Goal: Communication & Community: Participate in discussion

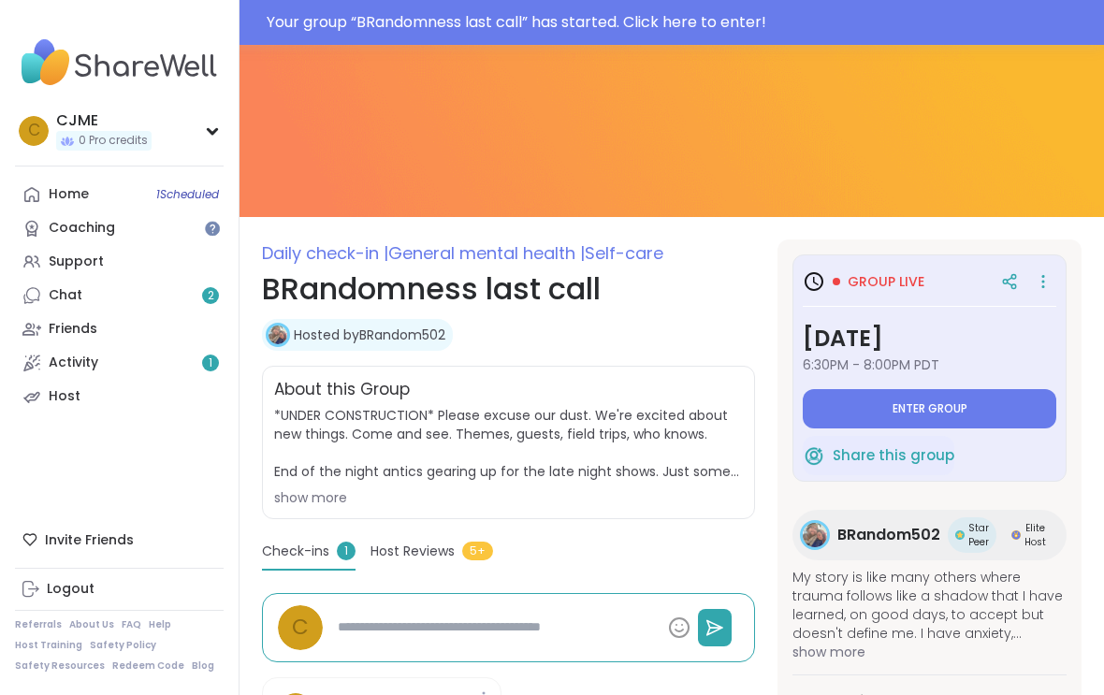
click at [919, 412] on span "Enter group" at bounding box center [929, 408] width 75 height 15
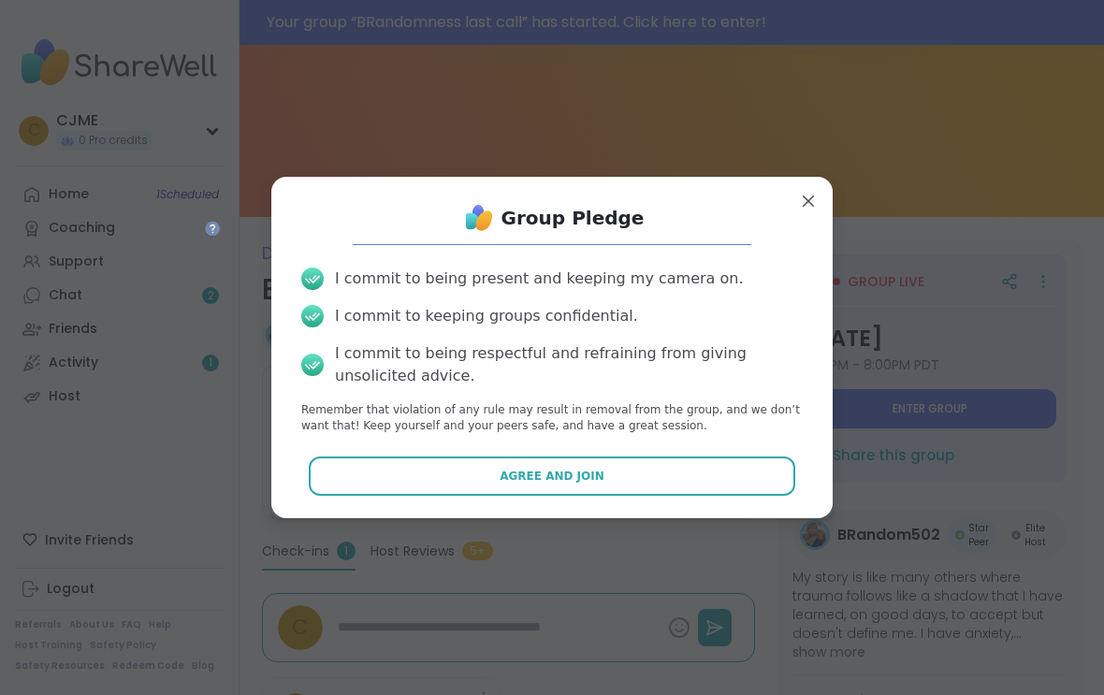
click at [581, 463] on button "Agree and Join" at bounding box center [552, 475] width 487 height 39
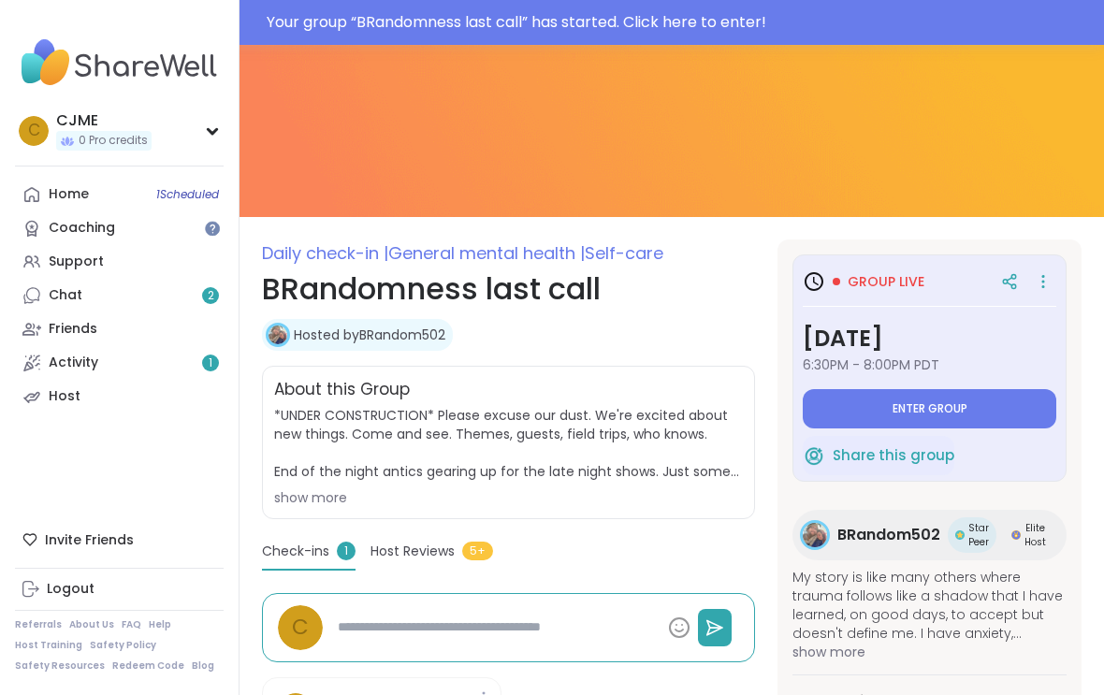
type textarea "*"
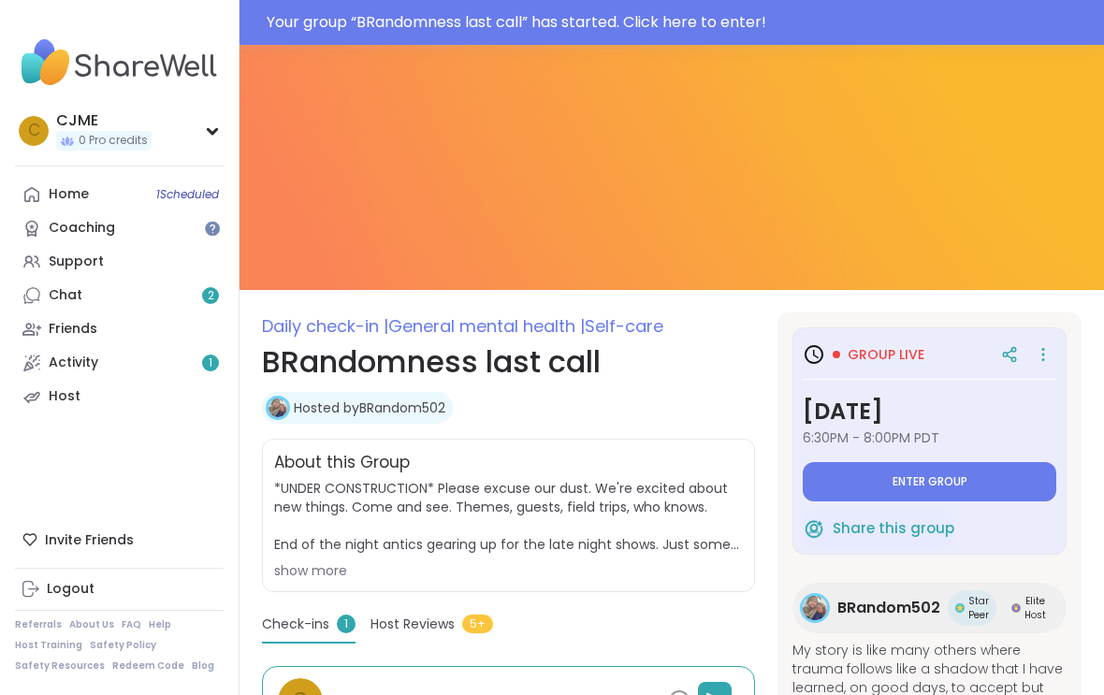
scroll to position [1, 0]
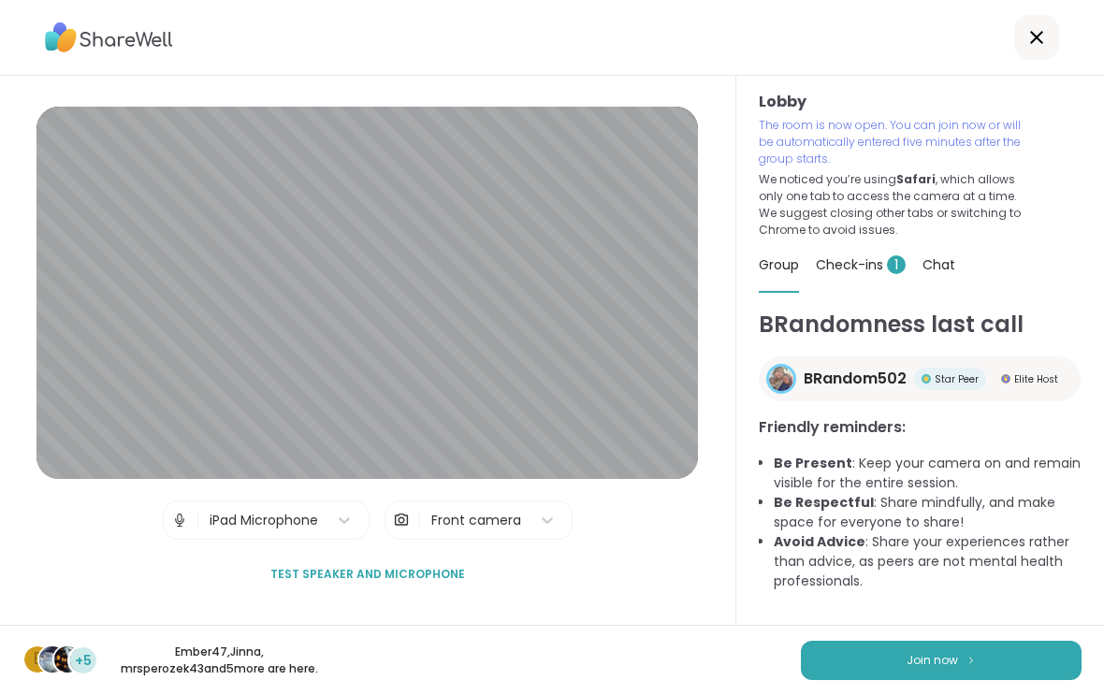
click at [887, 650] on button "Join now" at bounding box center [941, 660] width 281 height 39
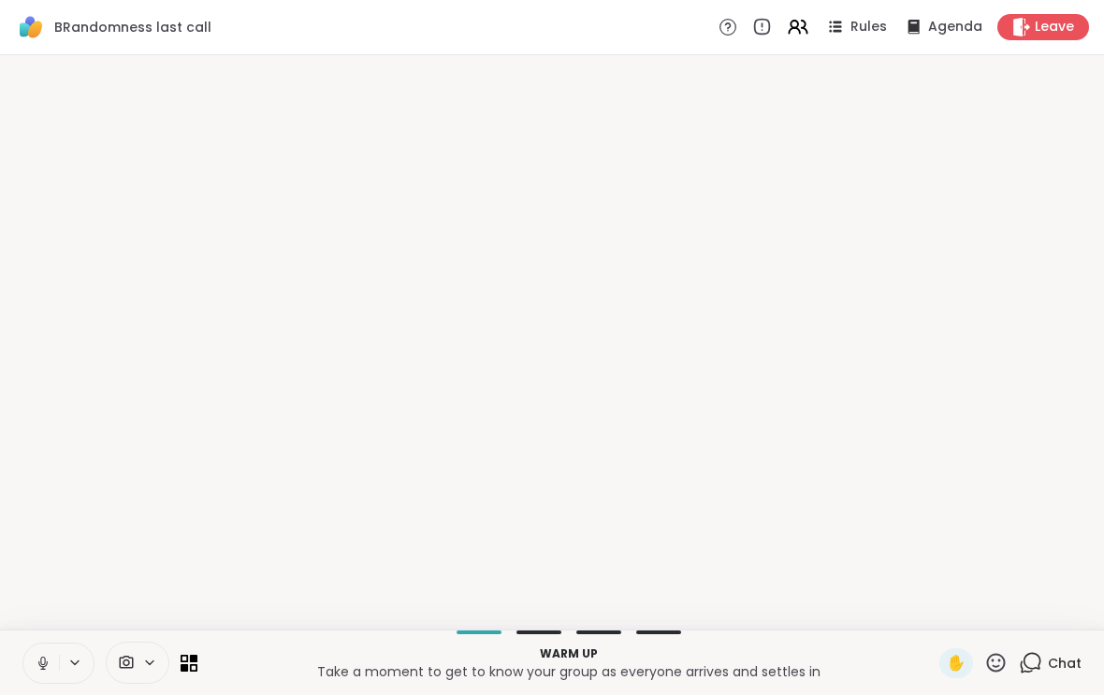
scroll to position [0, 0]
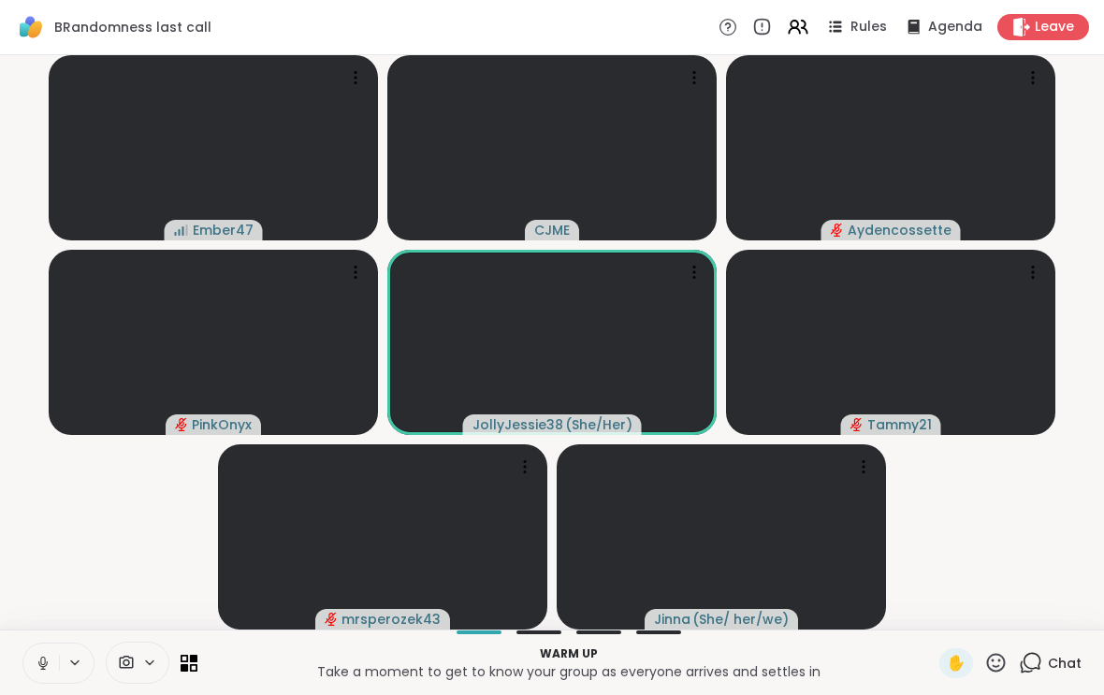
click at [44, 660] on icon at bounding box center [43, 663] width 17 height 17
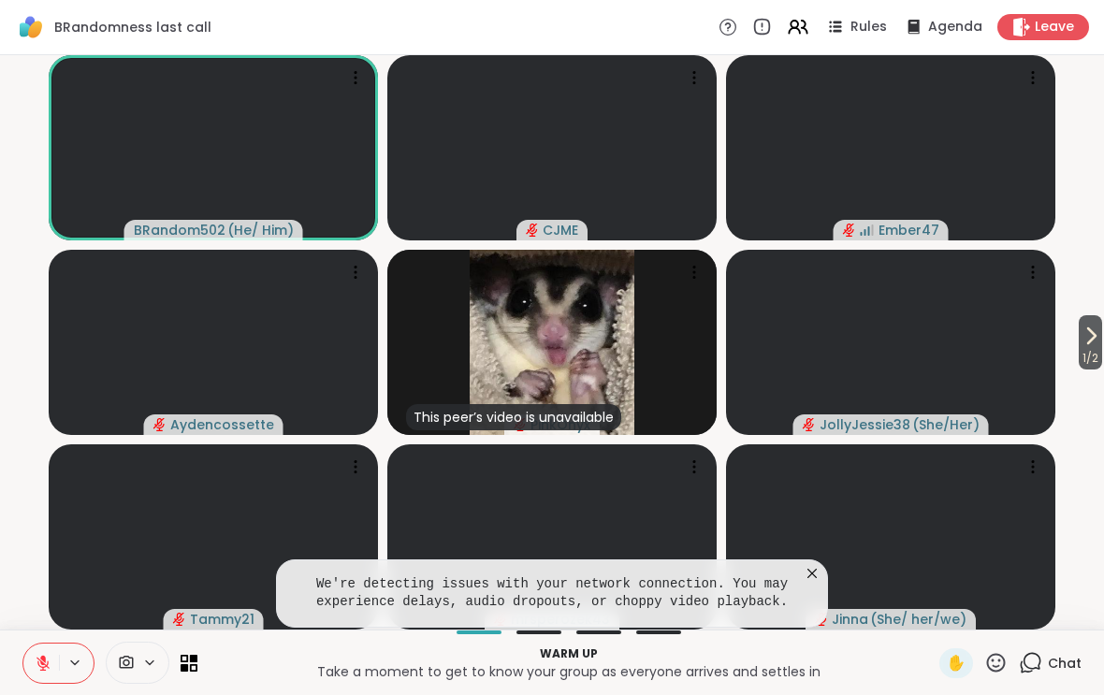
click at [1070, 365] on video-player-container "1 / 2 BRandom502 ( He/ Him ) CJME Ember47 Aydencossette This peer’s video is un…" at bounding box center [551, 342] width 1081 height 559
click at [1093, 365] on span "1 / 2" at bounding box center [1090, 358] width 23 height 22
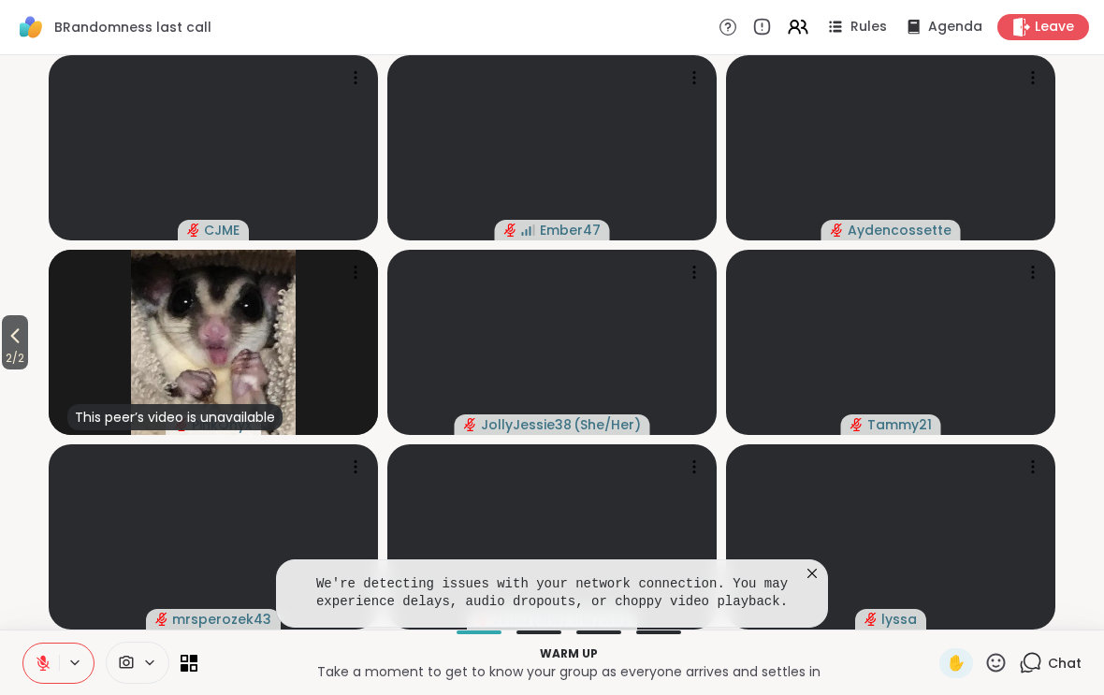
click at [22, 355] on span "2 / 2" at bounding box center [15, 358] width 26 height 22
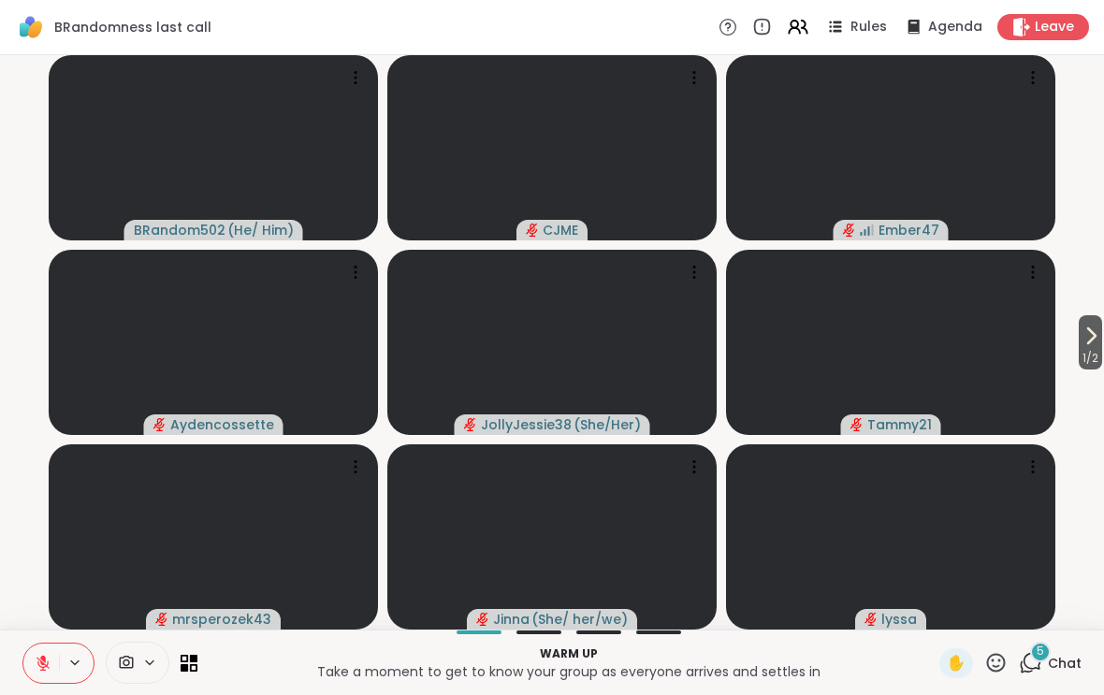
click at [1070, 337] on video-player-container "1 / 2 BRandom502 ( He/ Him ) CJME Ember47 Aydencossette JollyJessie38 ( She/Her…" at bounding box center [551, 342] width 1081 height 559
click at [1089, 311] on video-player-container "1 / 2 BRandom502 ( He/ Him ) CJME Ember47 Aydencossette JollyJessie38 ( She/Her…" at bounding box center [551, 342] width 1081 height 559
click at [1094, 350] on span "1 / 2" at bounding box center [1090, 358] width 23 height 22
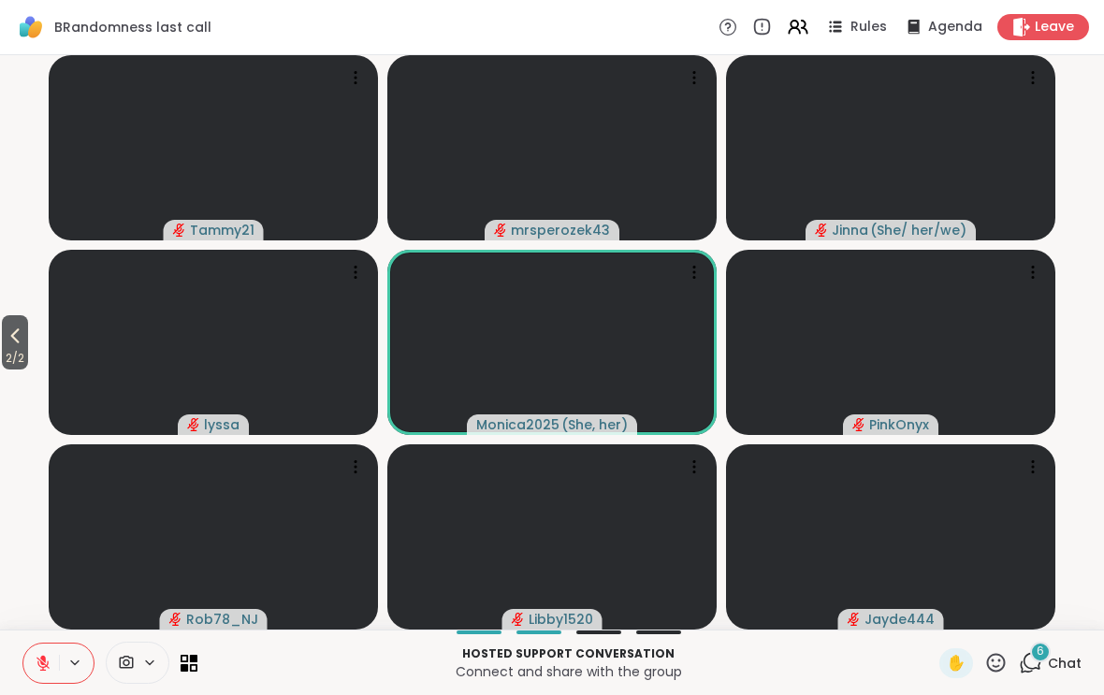
click at [1056, 654] on span "Chat" at bounding box center [1065, 663] width 34 height 19
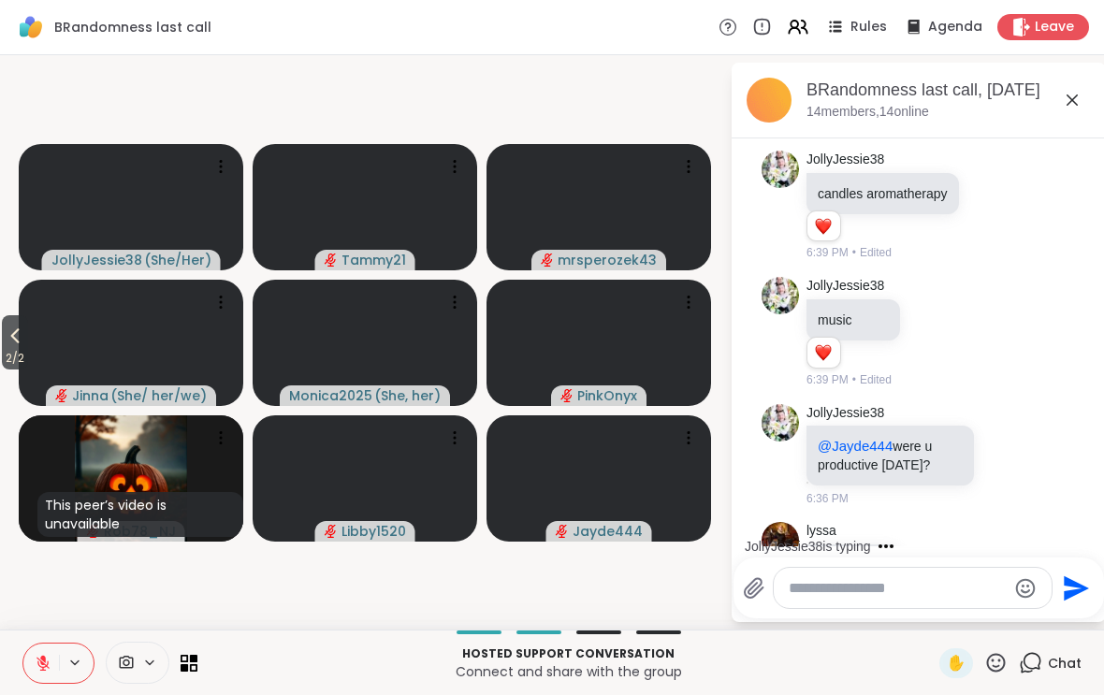
scroll to position [993, 0]
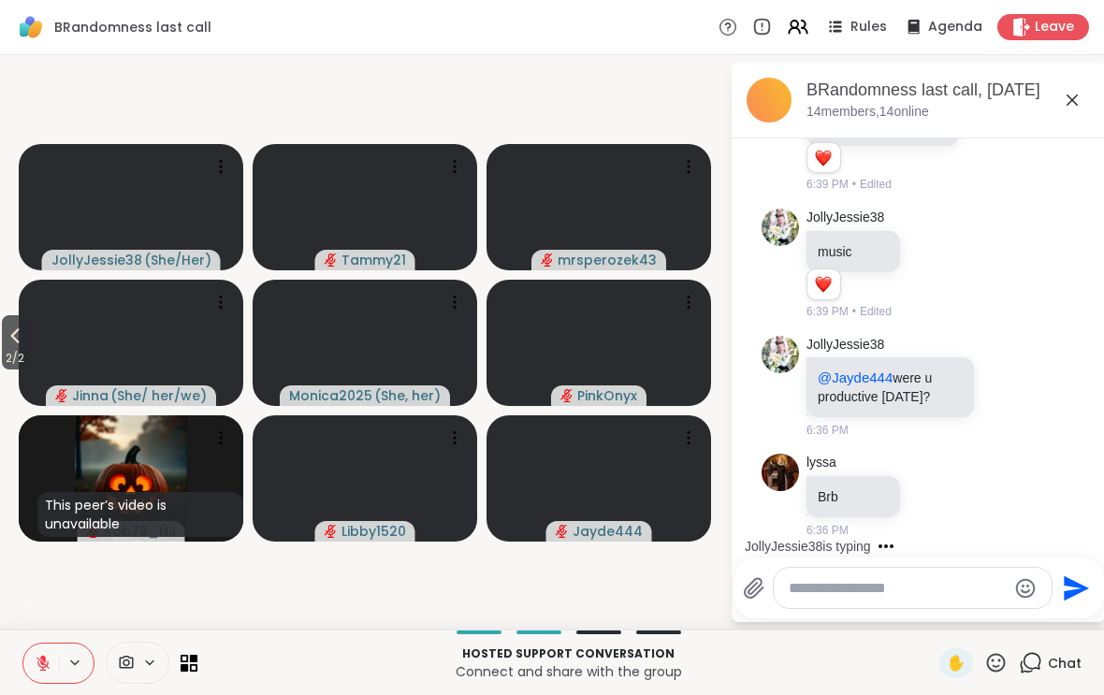
click at [19, 336] on icon at bounding box center [15, 336] width 22 height 22
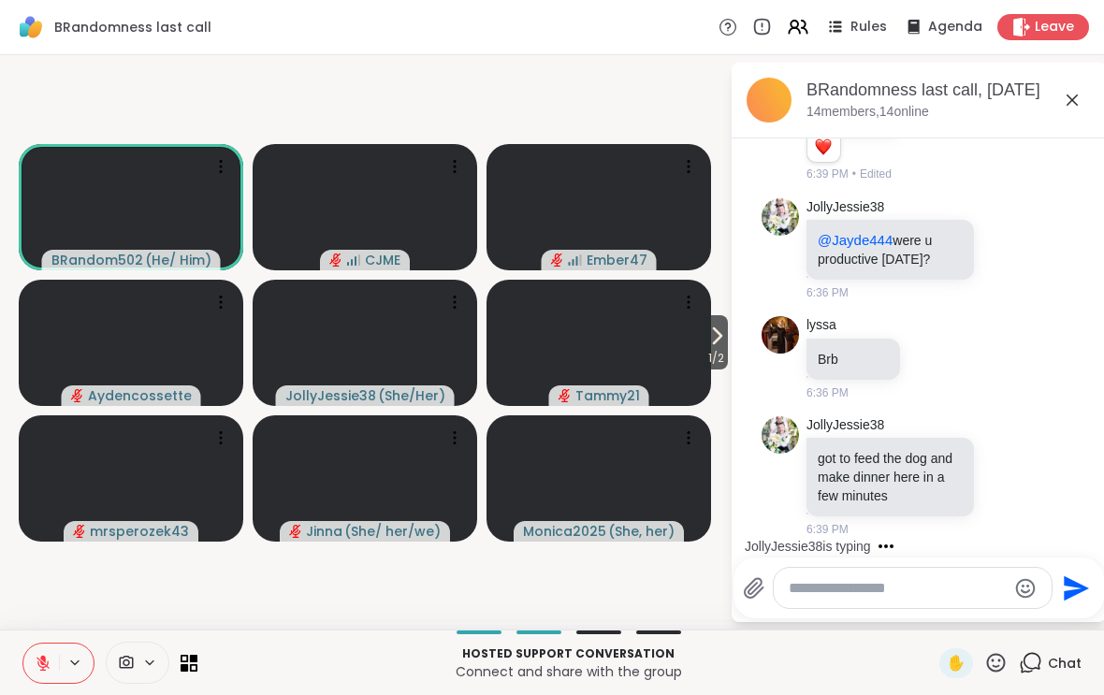
scroll to position [1229, 0]
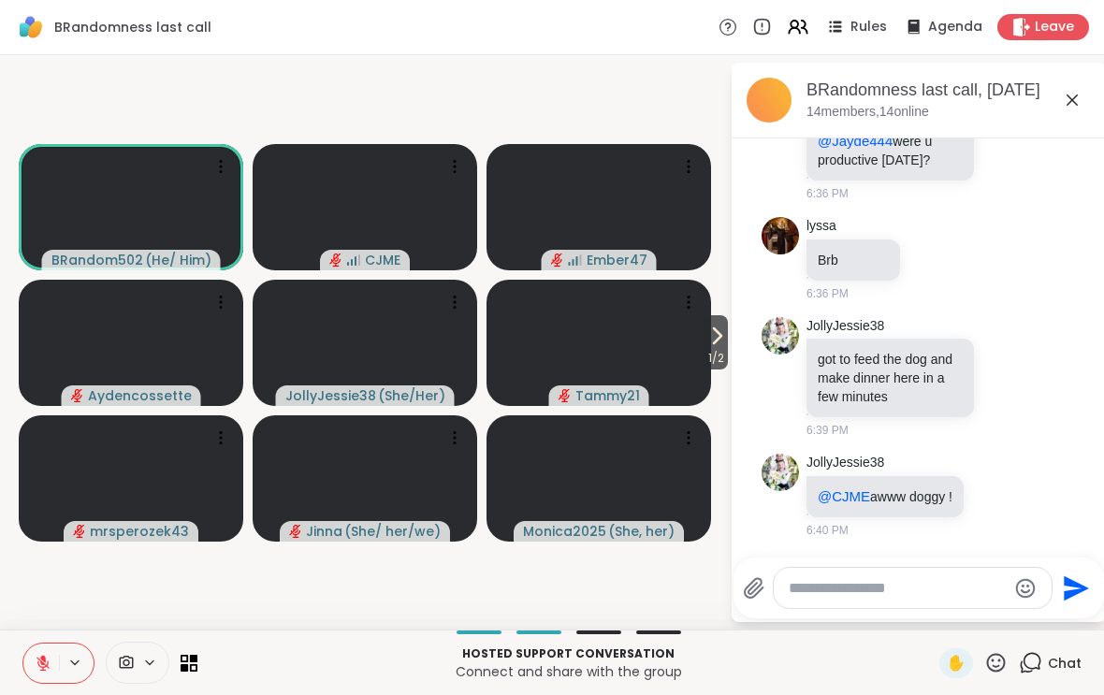
click at [1008, 471] on div "JollyJessie38 @CJME awww doggy ! 6:40 PM" at bounding box center [915, 496] width 219 height 85
click at [999, 499] on icon at bounding box center [996, 498] width 6 height 2
click at [863, 476] on button "Select Reaction: Heart" at bounding box center [847, 465] width 37 height 37
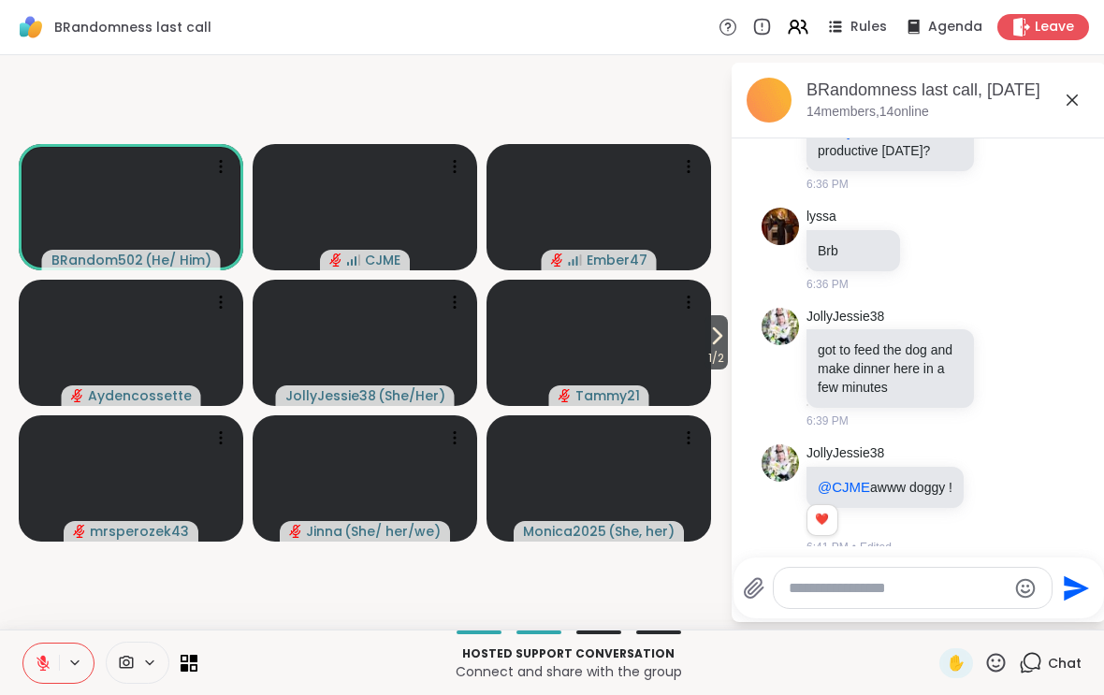
scroll to position [1255, 0]
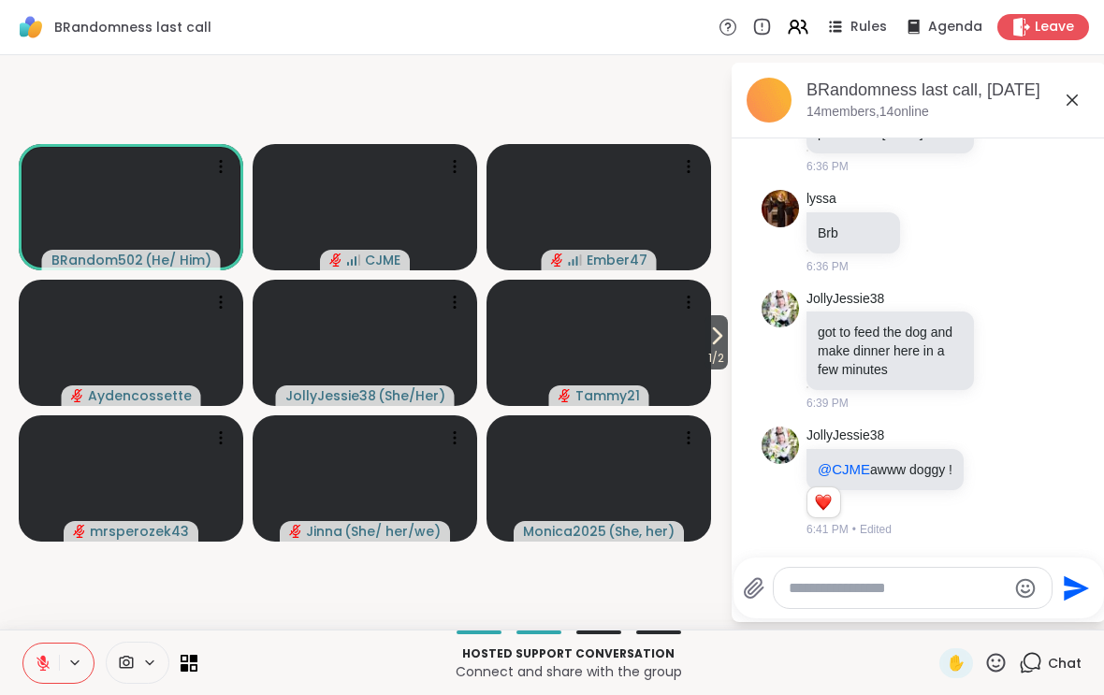
click at [892, 595] on textarea "Type your message" at bounding box center [898, 588] width 218 height 19
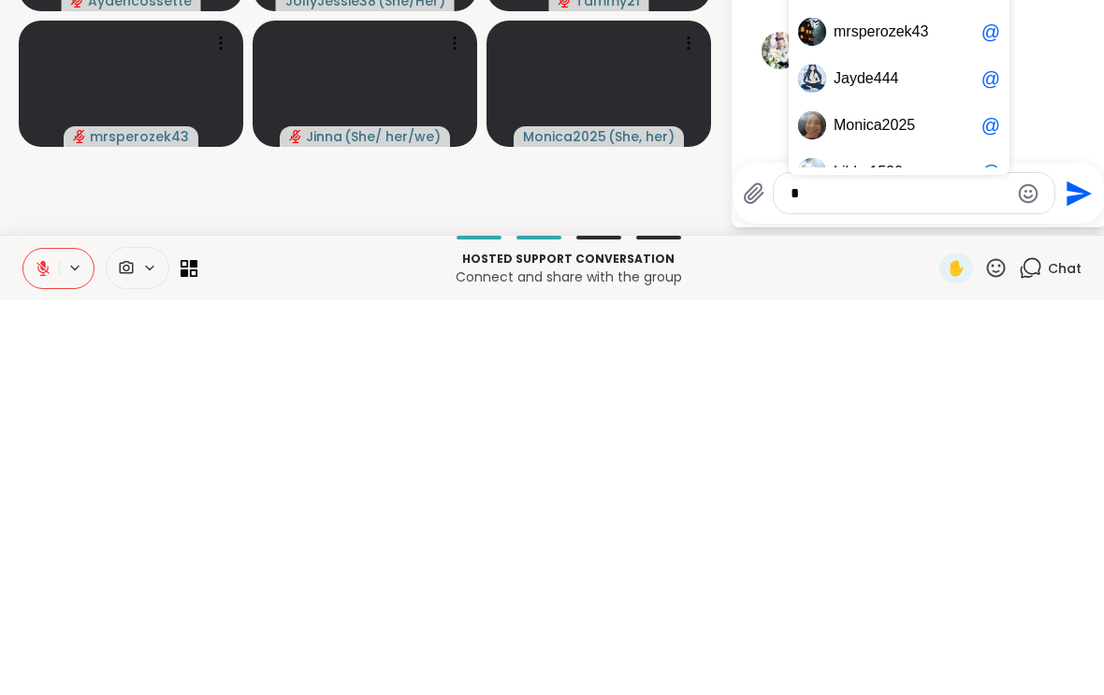
scroll to position [0, 0]
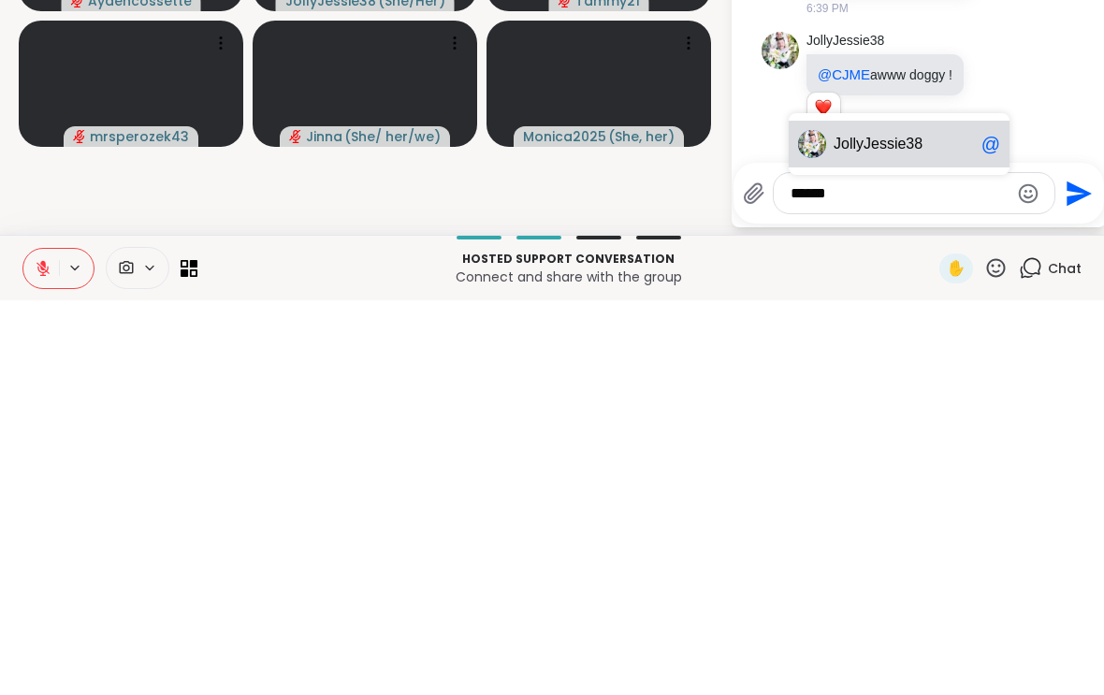
click at [888, 529] on span "Jessie38" at bounding box center [892, 538] width 59 height 19
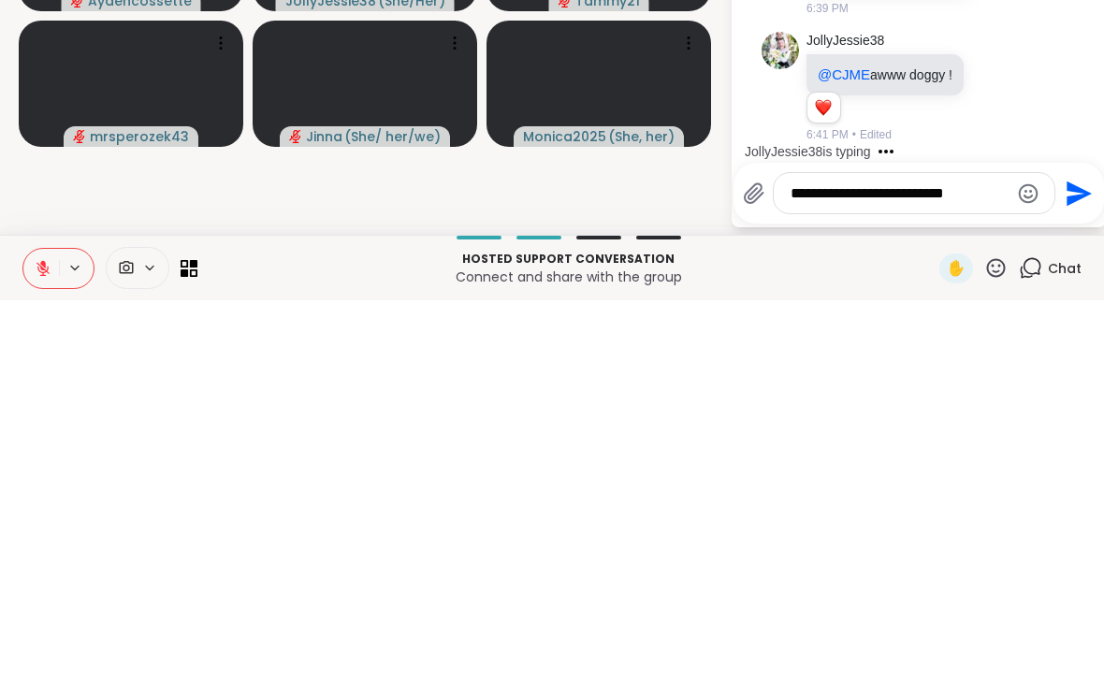
type textarea "**********"
click at [1066, 575] on icon "Send" at bounding box center [1078, 587] width 25 height 25
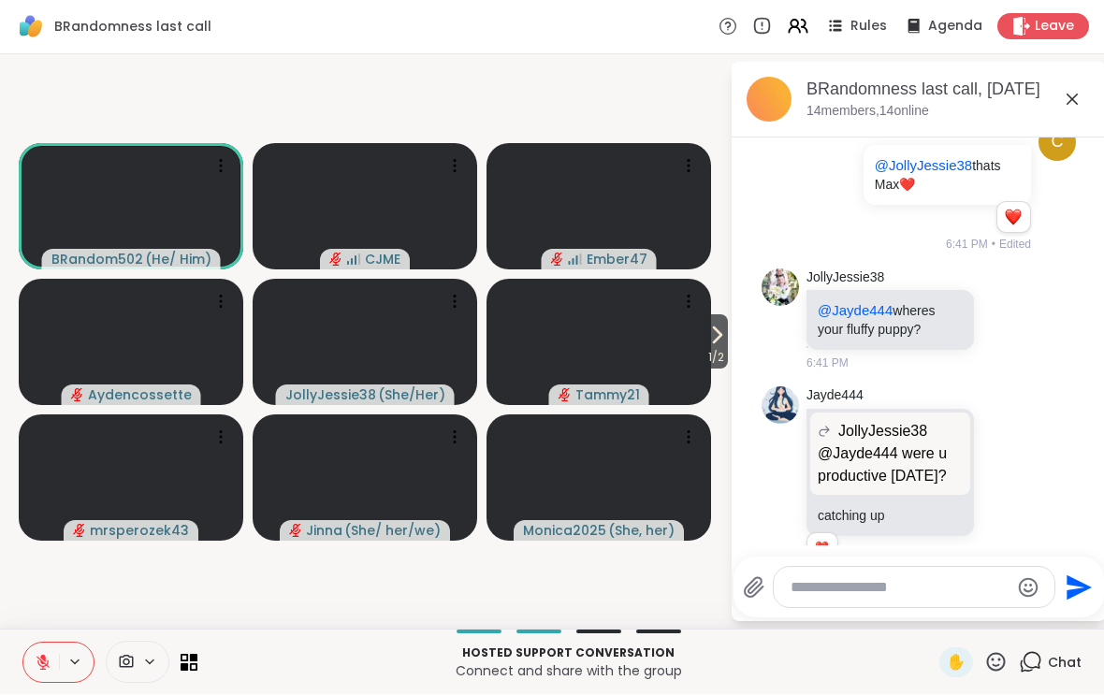
scroll to position [1729, 0]
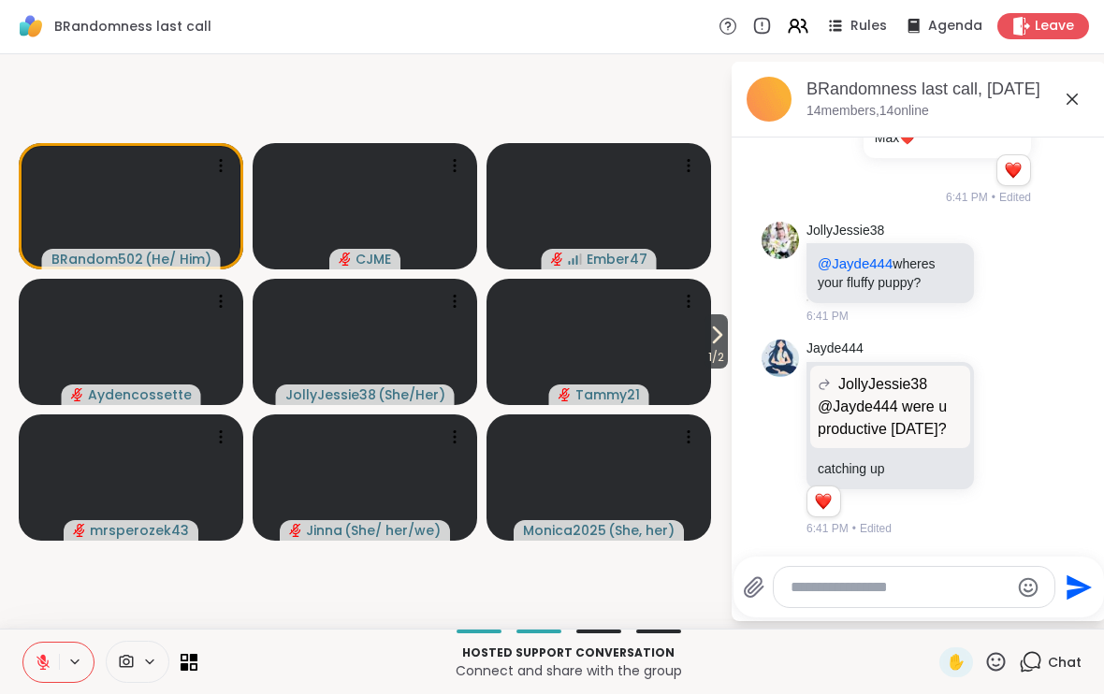
click at [717, 337] on icon at bounding box center [716, 336] width 22 height 22
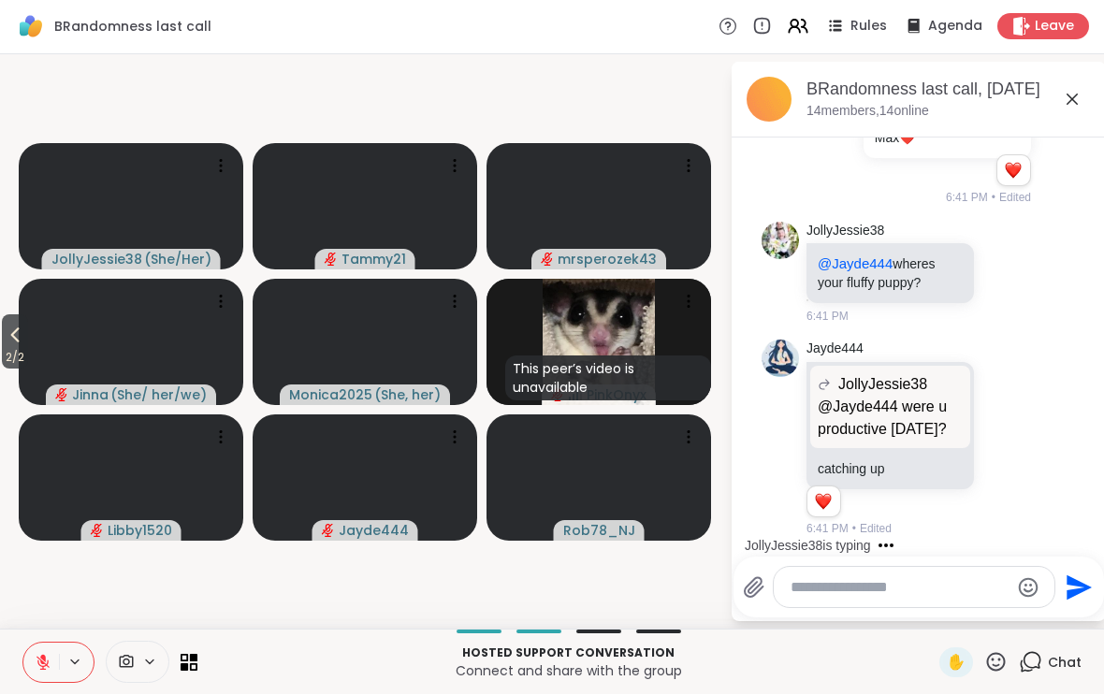
scroll to position [1884, 0]
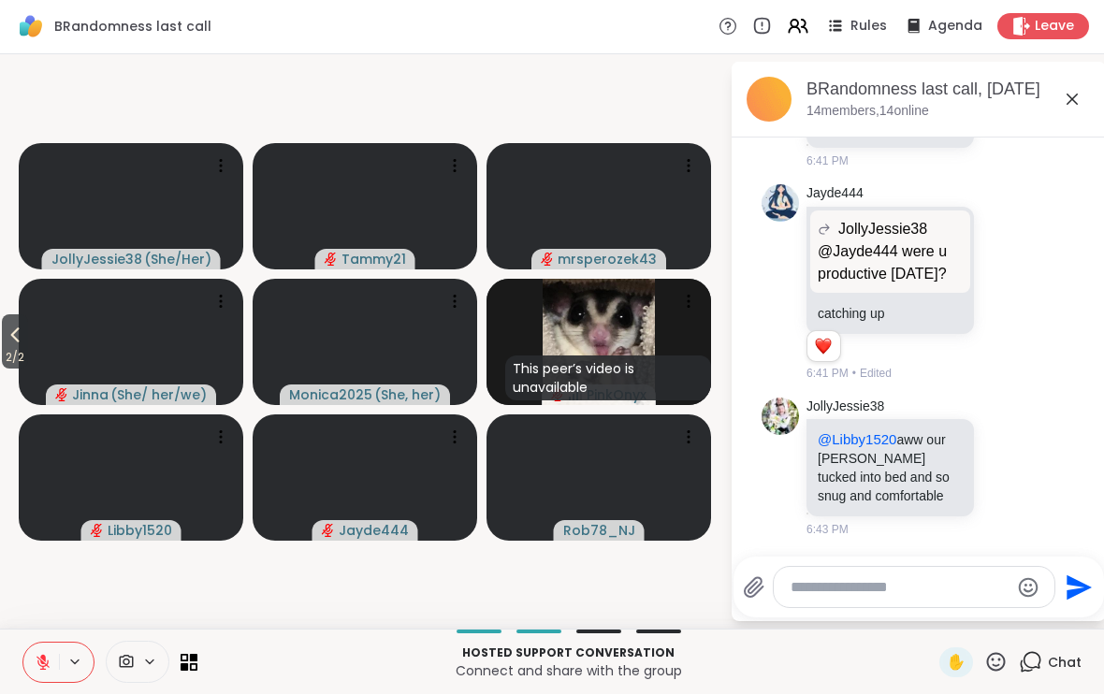
click at [1013, 464] on icon at bounding box center [1007, 467] width 14 height 14
click at [973, 514] on div "@Libby1520 aww our [PERSON_NAME] tucked into bed and so snug and comfortable" at bounding box center [889, 468] width 167 height 97
click at [22, 336] on icon at bounding box center [15, 336] width 22 height 22
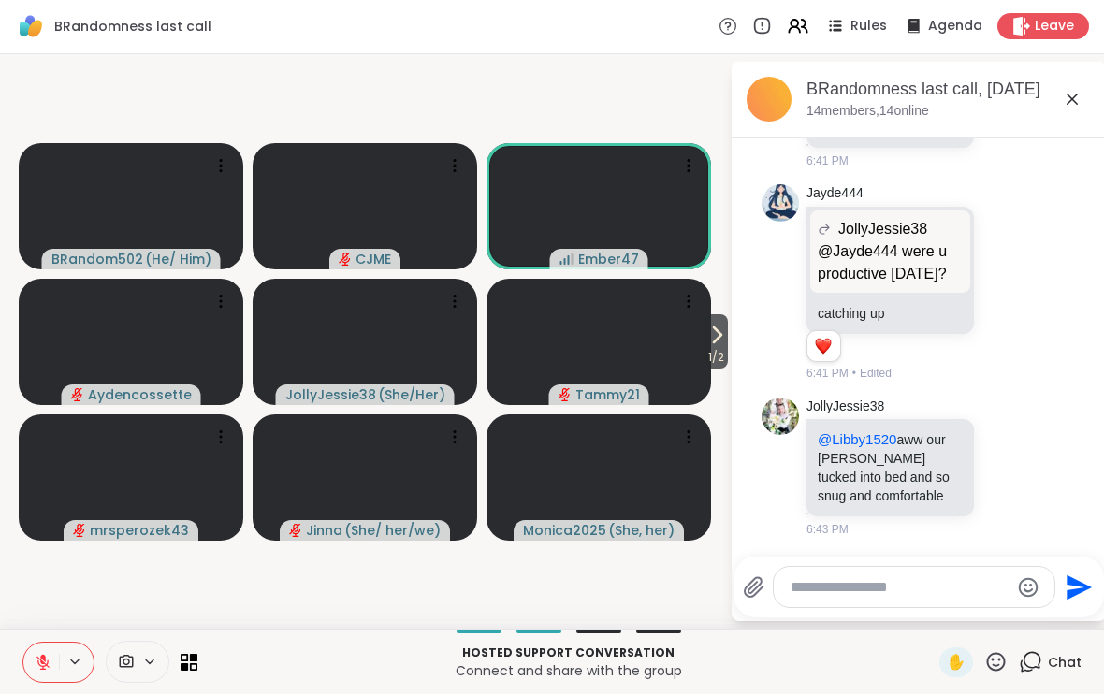
click at [715, 342] on icon at bounding box center [716, 336] width 22 height 22
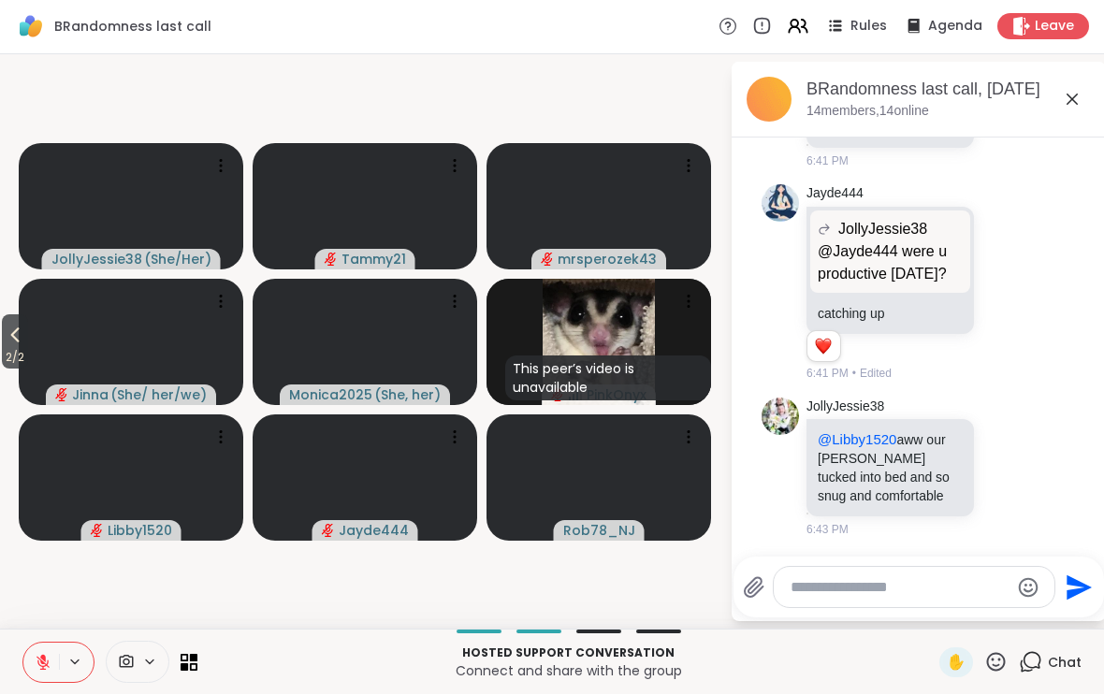
click at [28, 347] on span "2 / 2" at bounding box center [15, 358] width 26 height 22
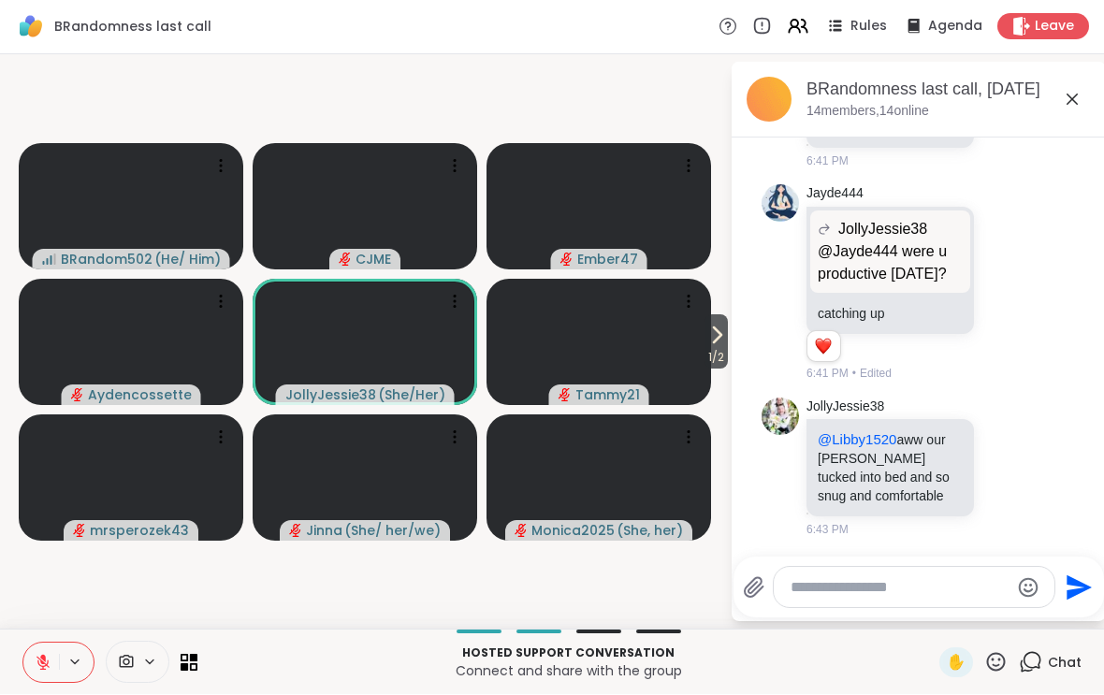
click at [1006, 665] on icon at bounding box center [996, 662] width 19 height 19
click at [941, 625] on div "❤️" at bounding box center [941, 614] width 34 height 30
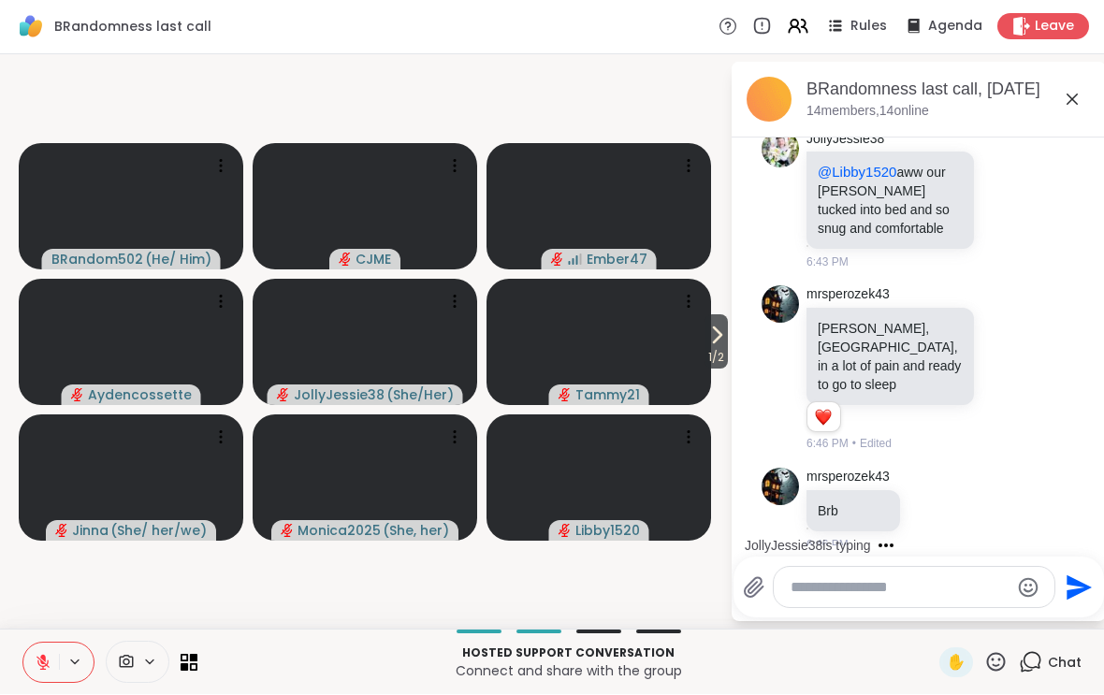
scroll to position [2264, 0]
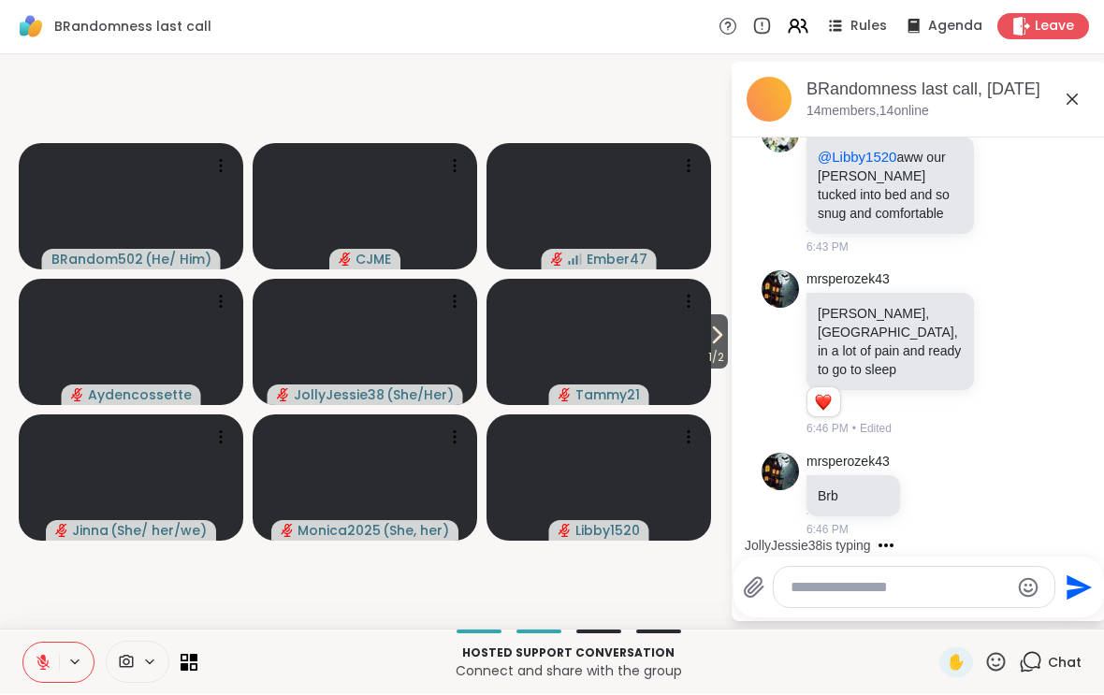
click at [726, 348] on span "1 / 2" at bounding box center [715, 358] width 23 height 22
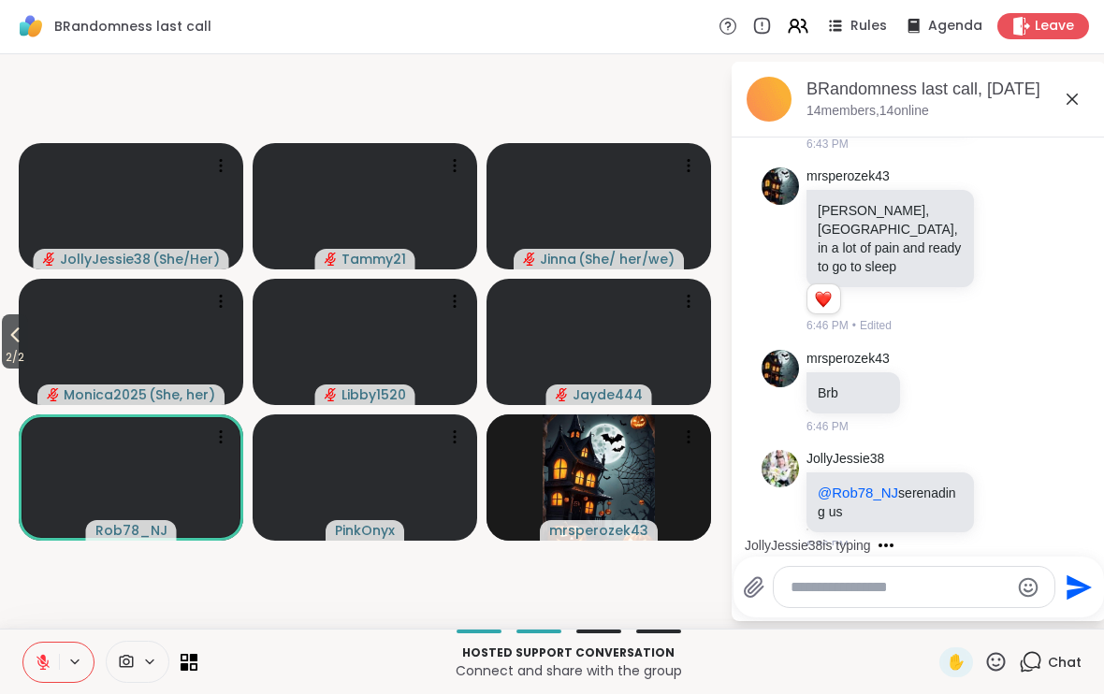
scroll to position [2363, 0]
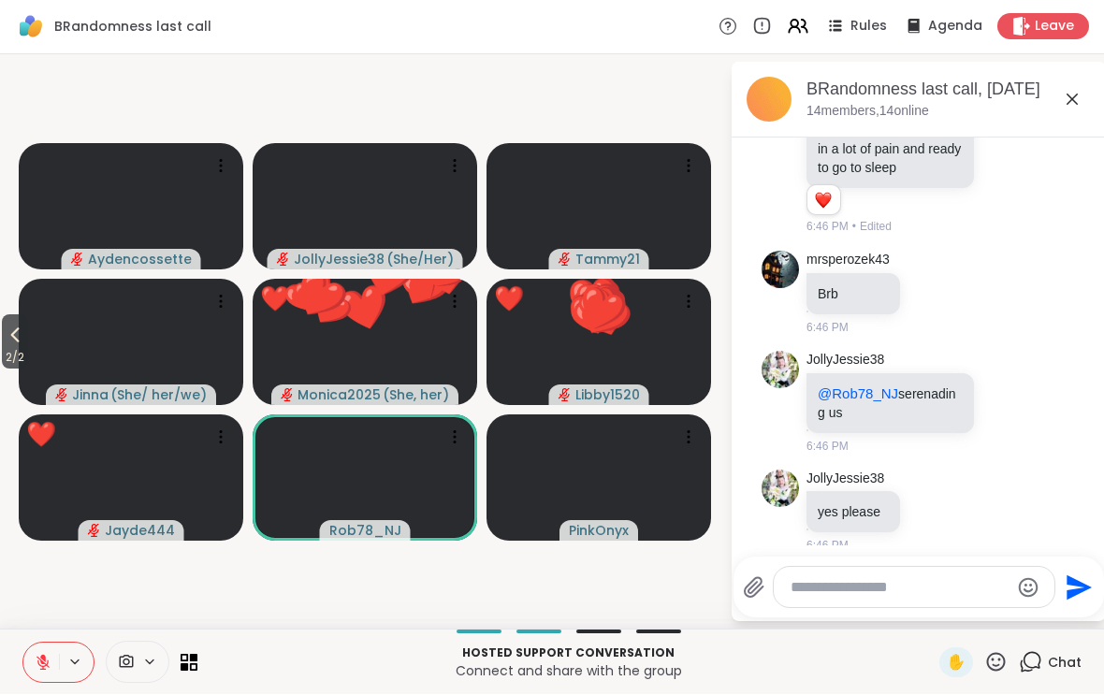
click at [994, 669] on icon at bounding box center [996, 662] width 19 height 19
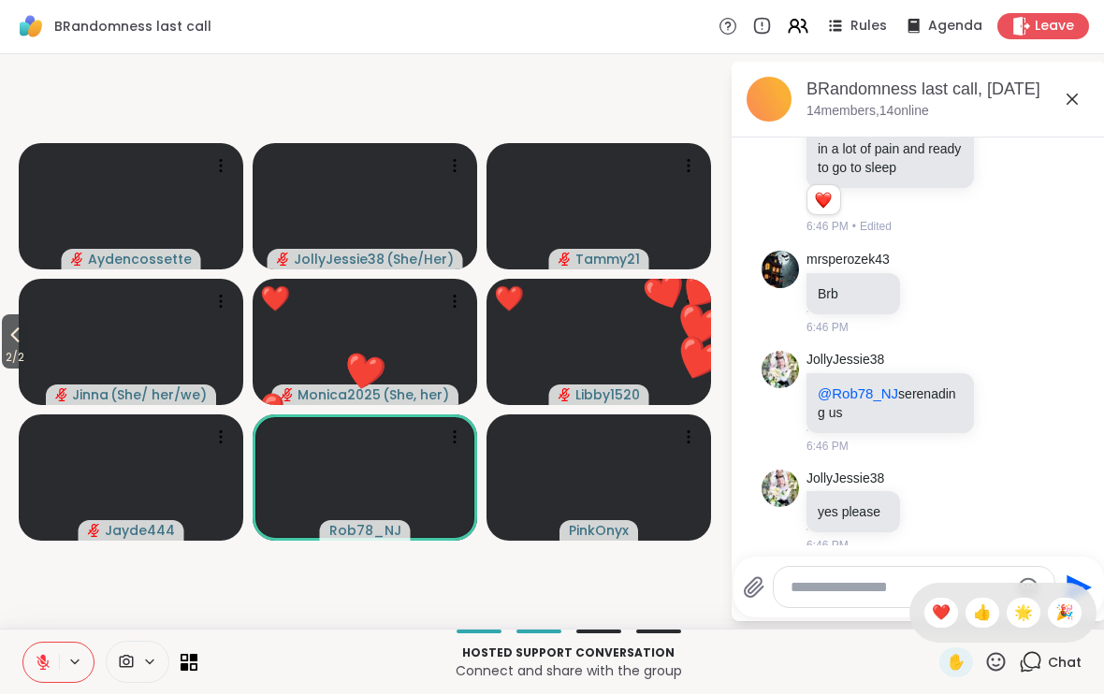
click at [973, 625] on div "👍" at bounding box center [982, 614] width 34 height 30
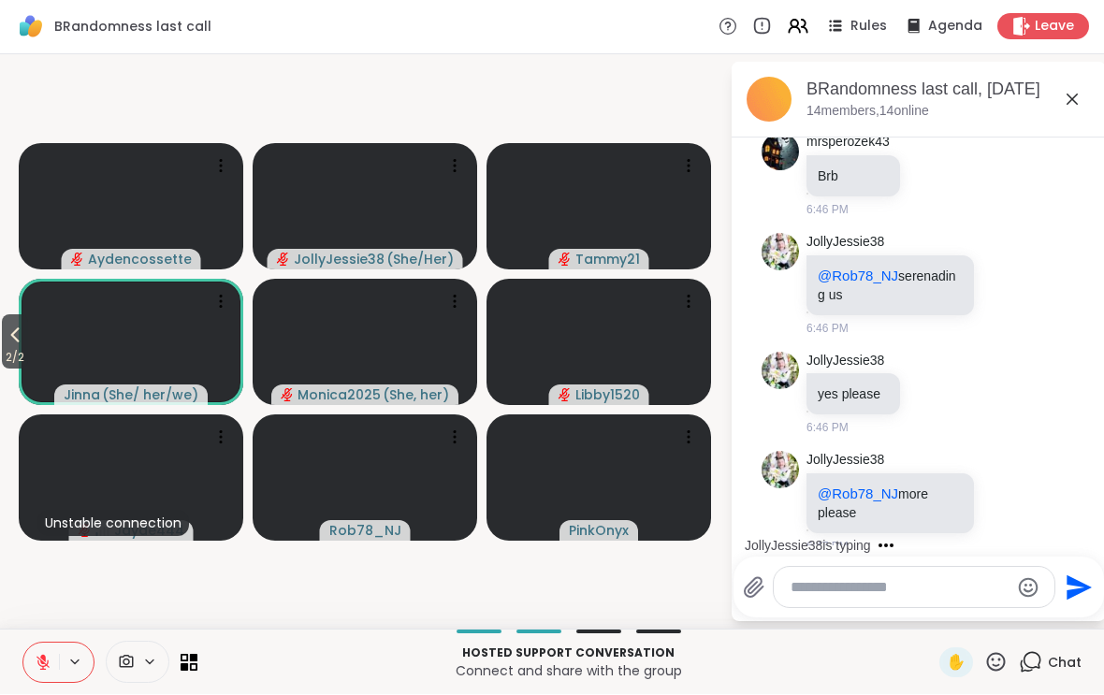
scroll to position [2599, 0]
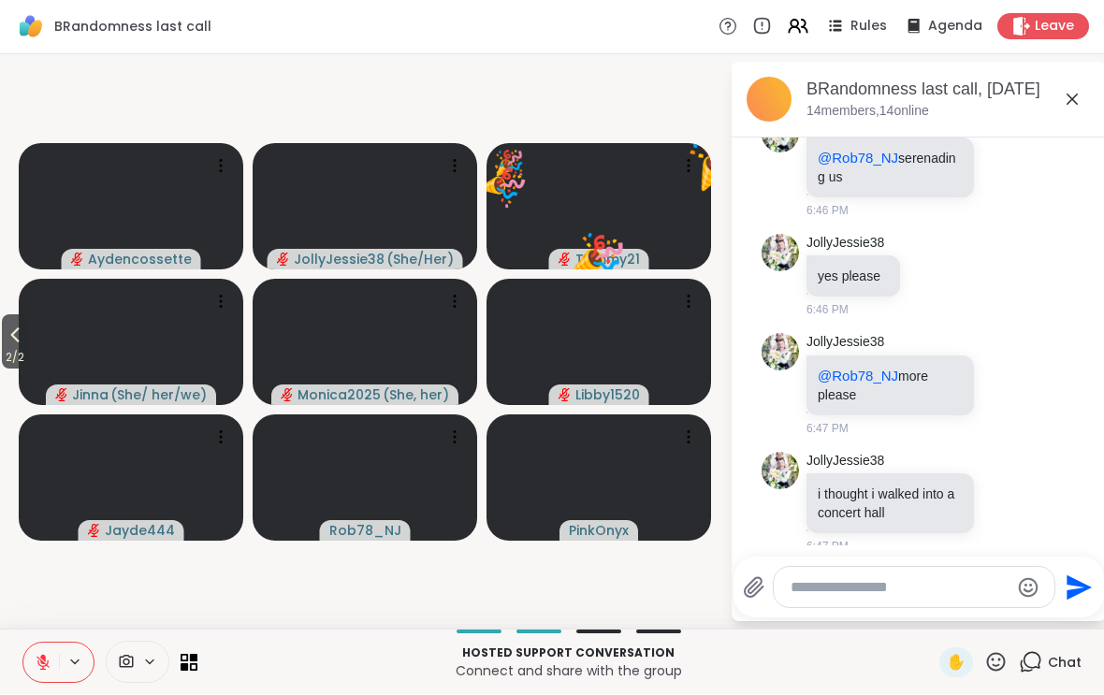
click at [55, 660] on button at bounding box center [41, 663] width 36 height 39
click at [45, 665] on icon at bounding box center [42, 663] width 9 height 6
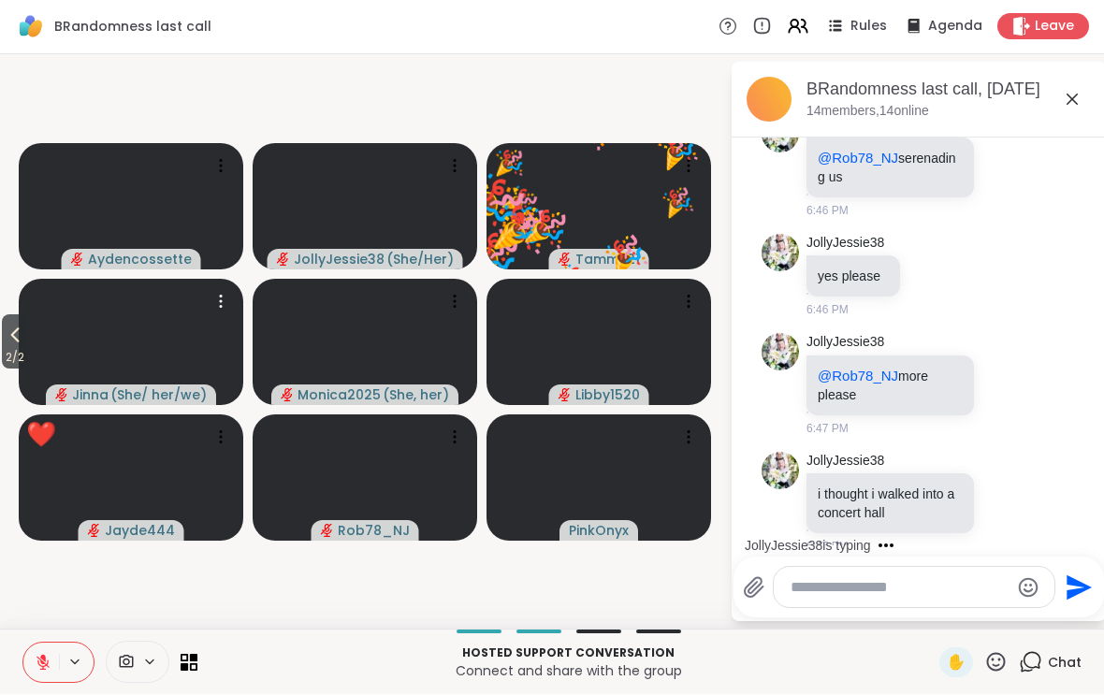
click at [36, 343] on video at bounding box center [131, 343] width 224 height 126
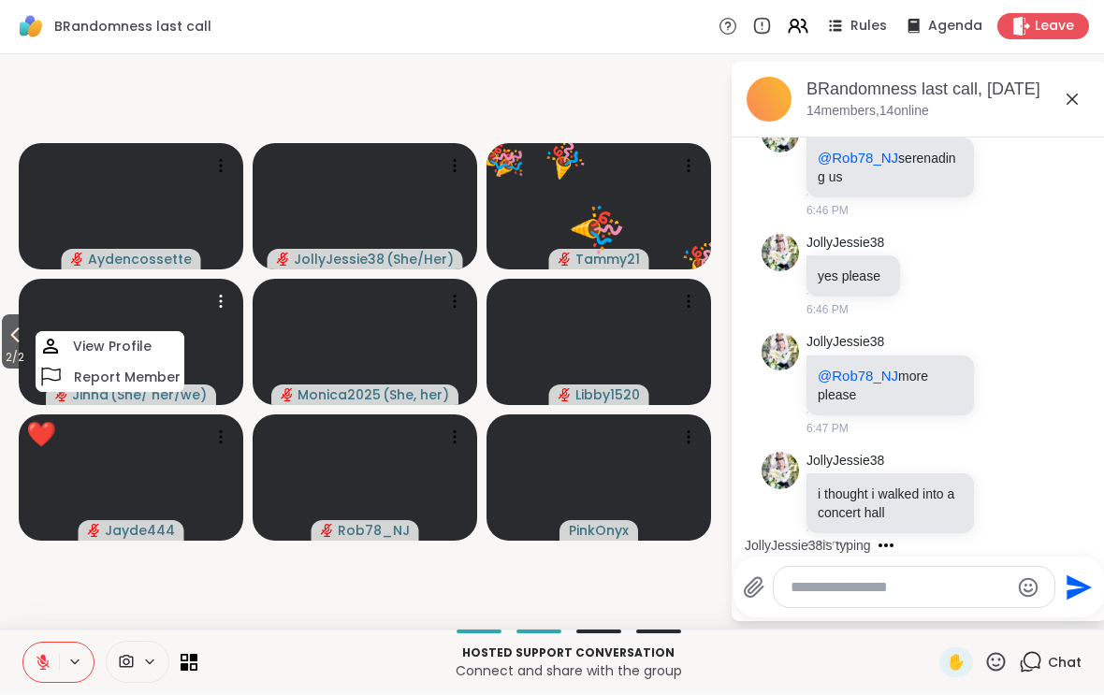
click at [13, 340] on icon at bounding box center [15, 336] width 22 height 22
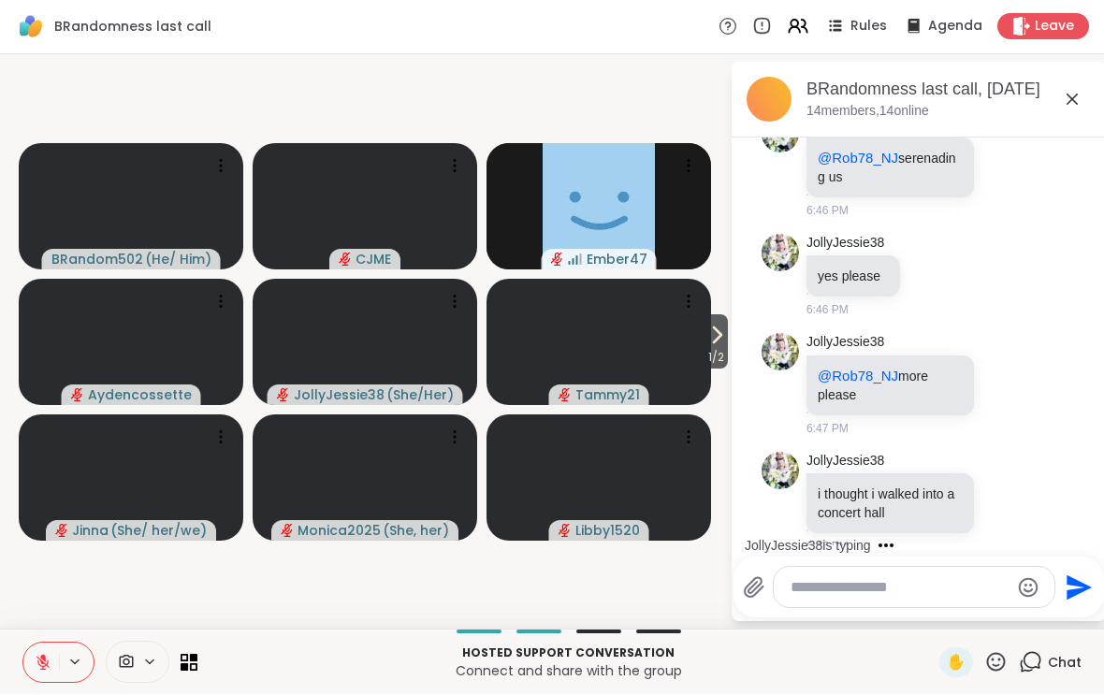
scroll to position [2716, 0]
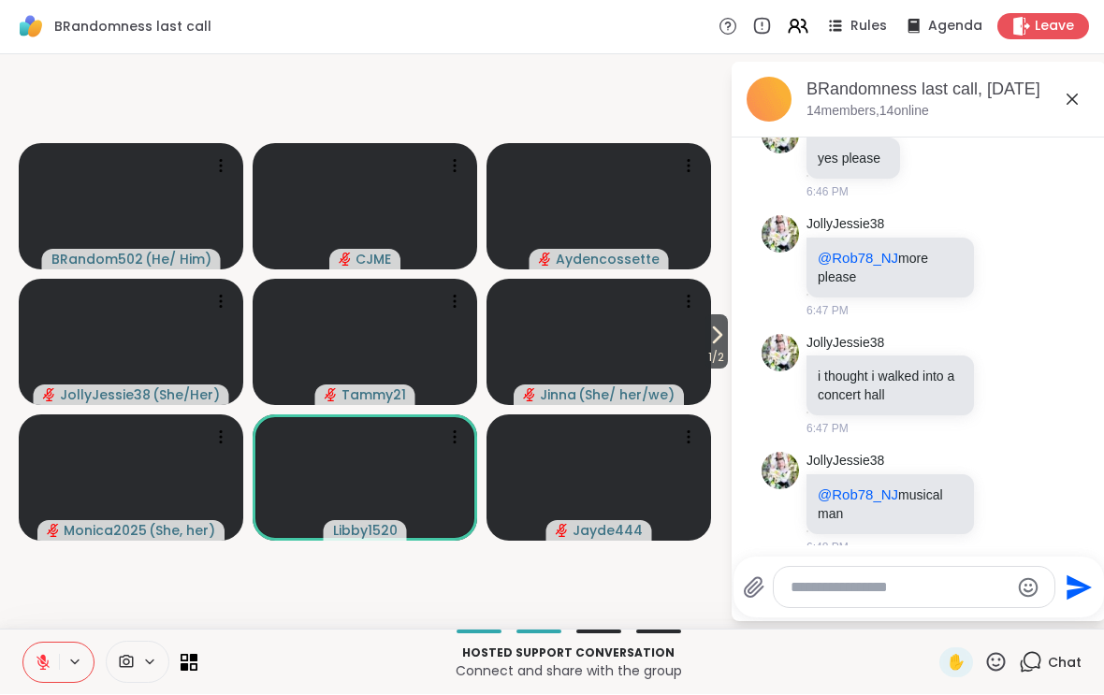
click at [1021, 633] on div "Hosted support conversation Connect and share with the group ✋ Chat" at bounding box center [552, 662] width 1104 height 65
click at [995, 666] on icon at bounding box center [996, 662] width 19 height 19
click at [940, 610] on span "❤️" at bounding box center [941, 613] width 19 height 22
click at [1001, 665] on icon at bounding box center [995, 662] width 23 height 23
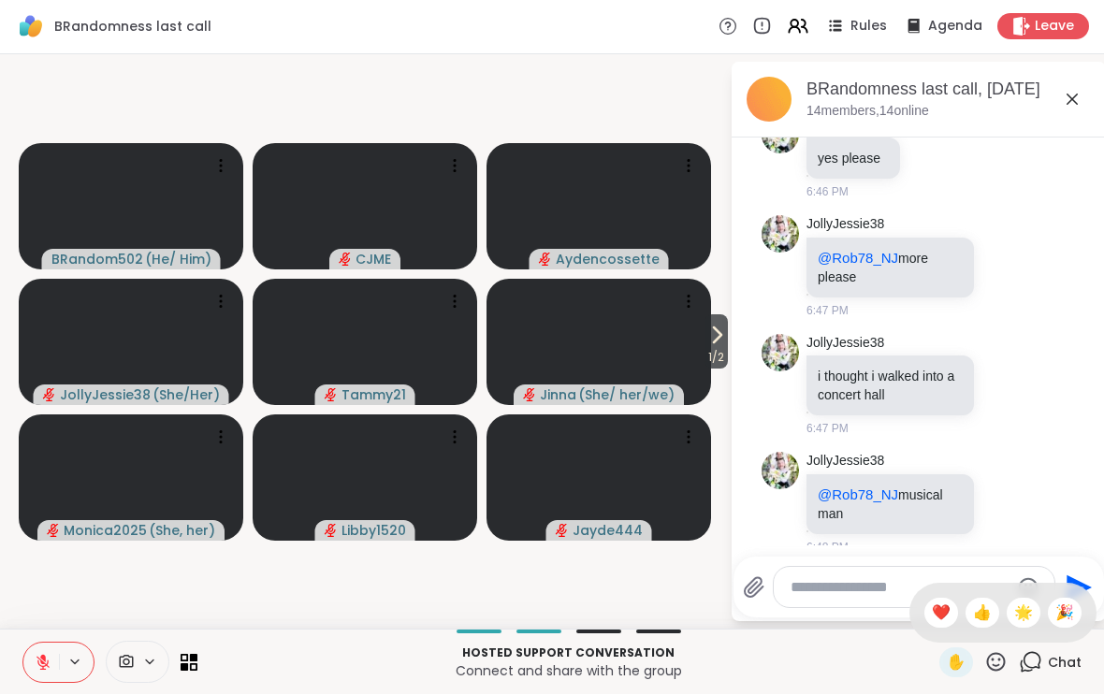
click at [1062, 614] on span "🎉" at bounding box center [1064, 613] width 19 height 22
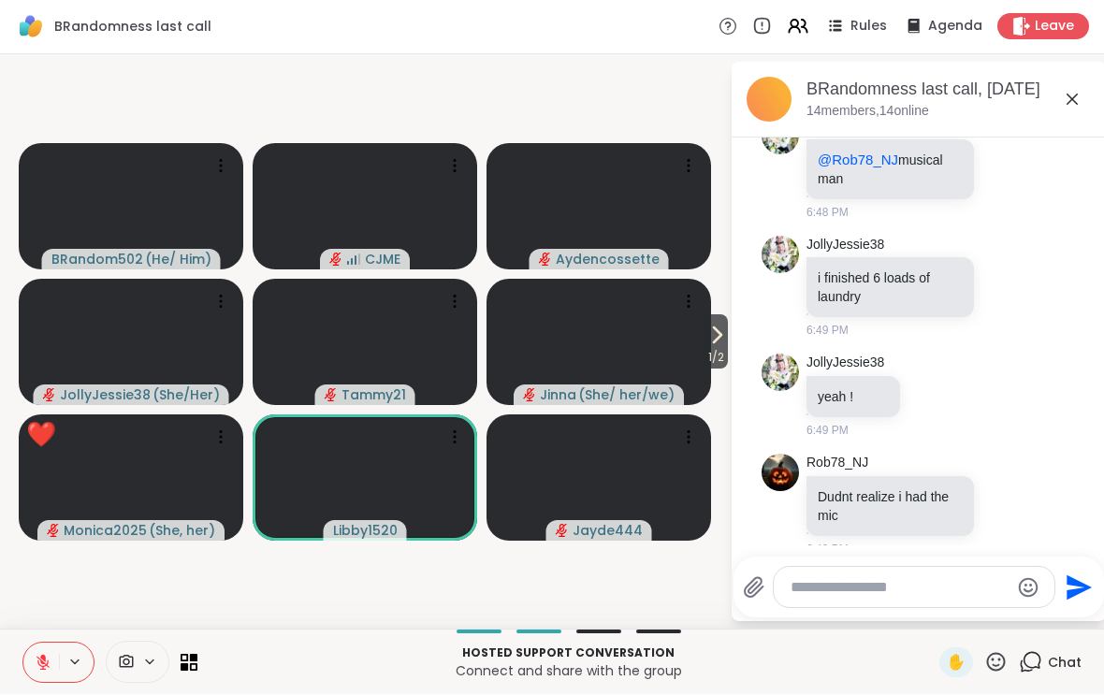
scroll to position [3077, 0]
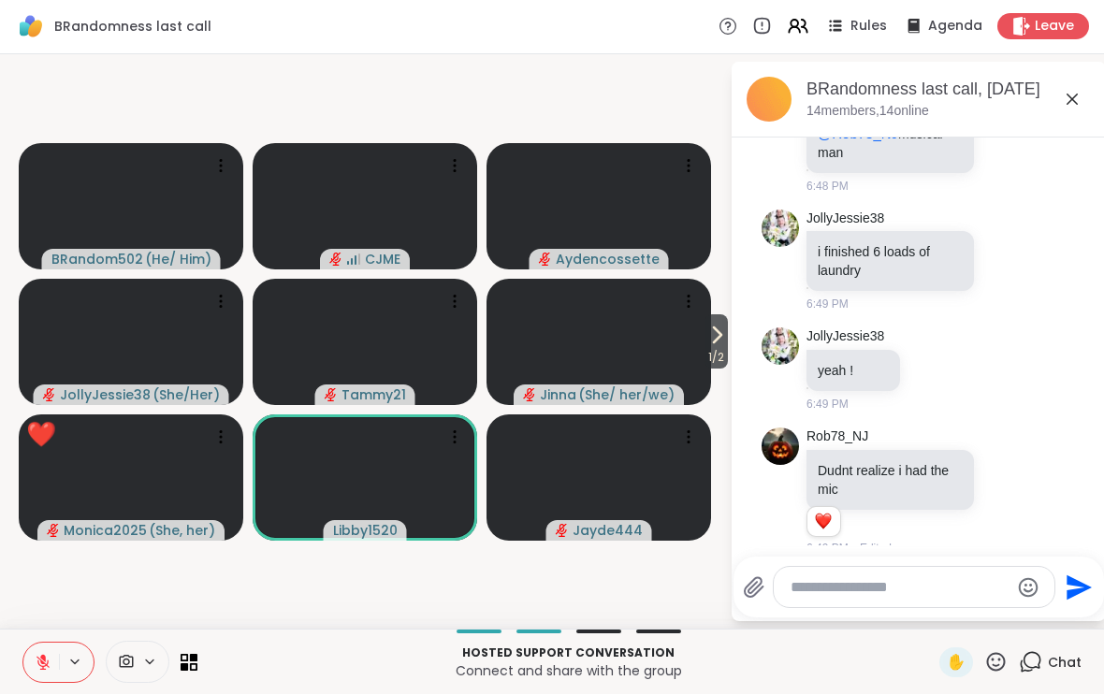
click at [1014, 484] on icon at bounding box center [1006, 493] width 17 height 19
click at [867, 456] on button "Select Reaction: Heart" at bounding box center [857, 462] width 37 height 37
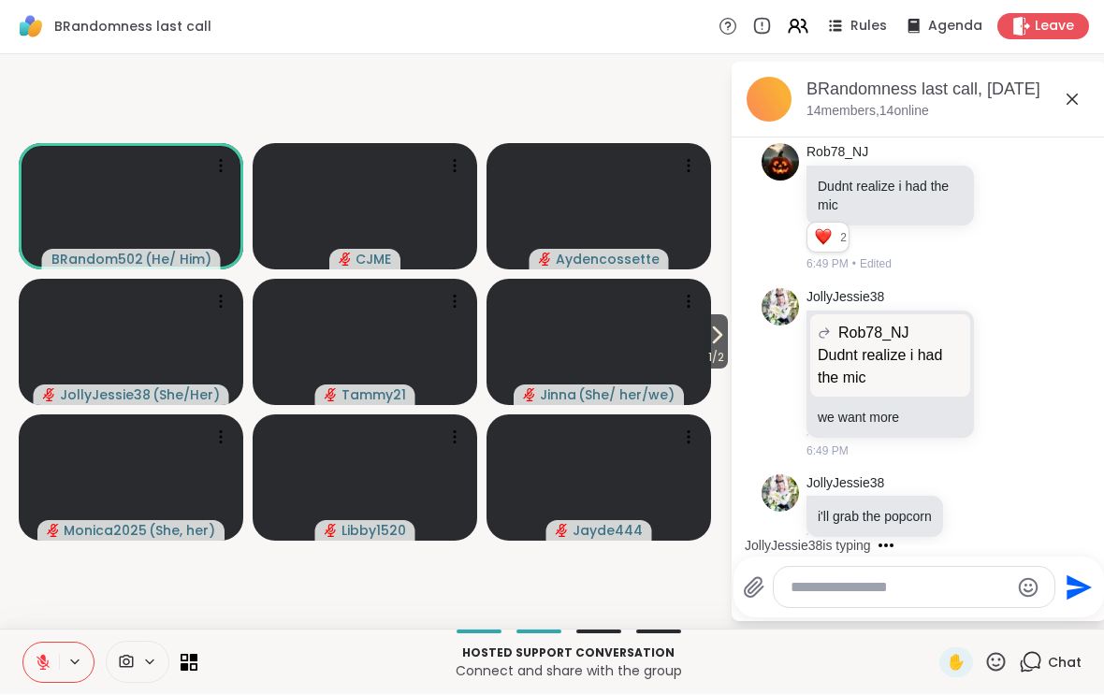
scroll to position [3461, 0]
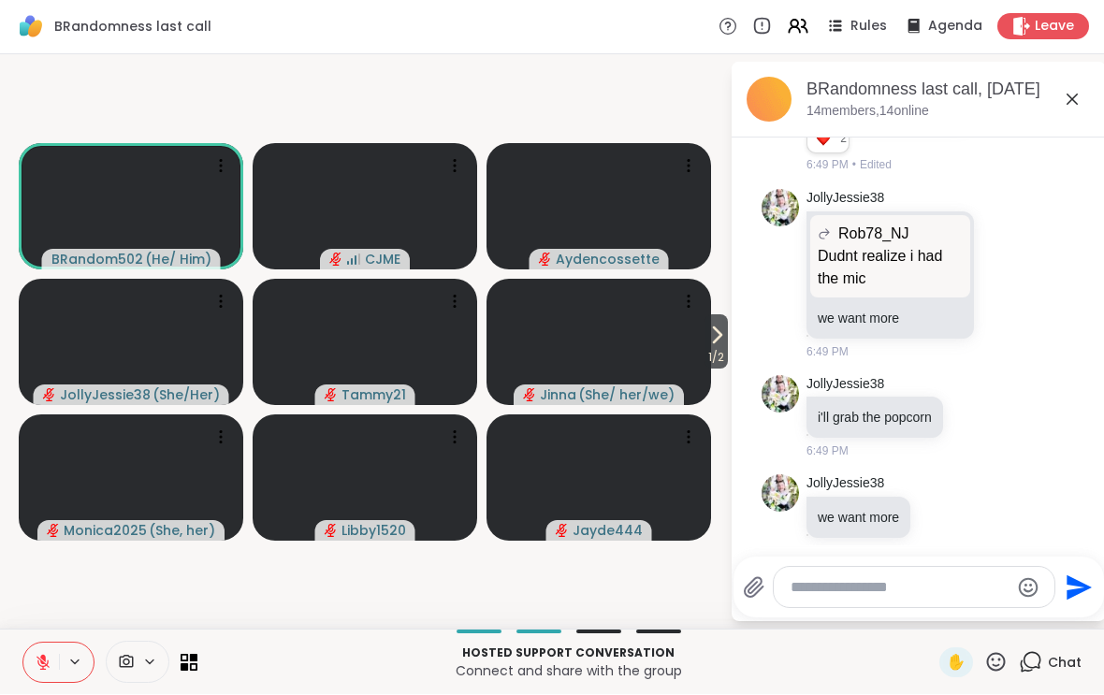
click at [1000, 666] on icon at bounding box center [995, 662] width 23 height 23
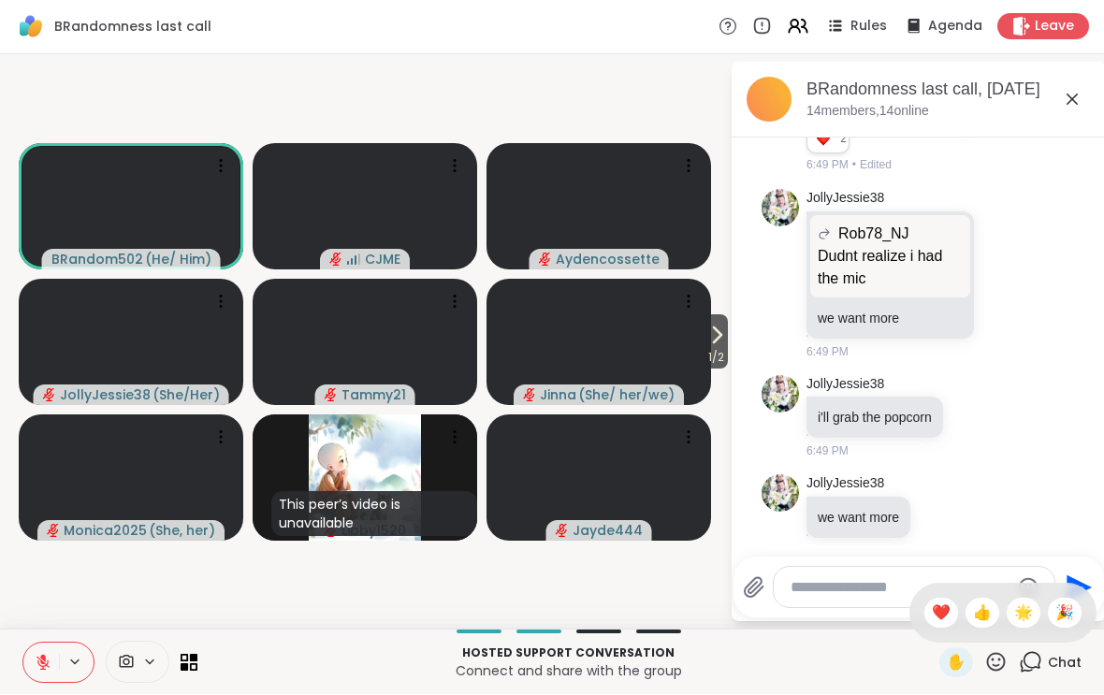
click at [984, 627] on div "👍" at bounding box center [982, 614] width 34 height 30
click at [714, 331] on icon at bounding box center [717, 335] width 7 height 15
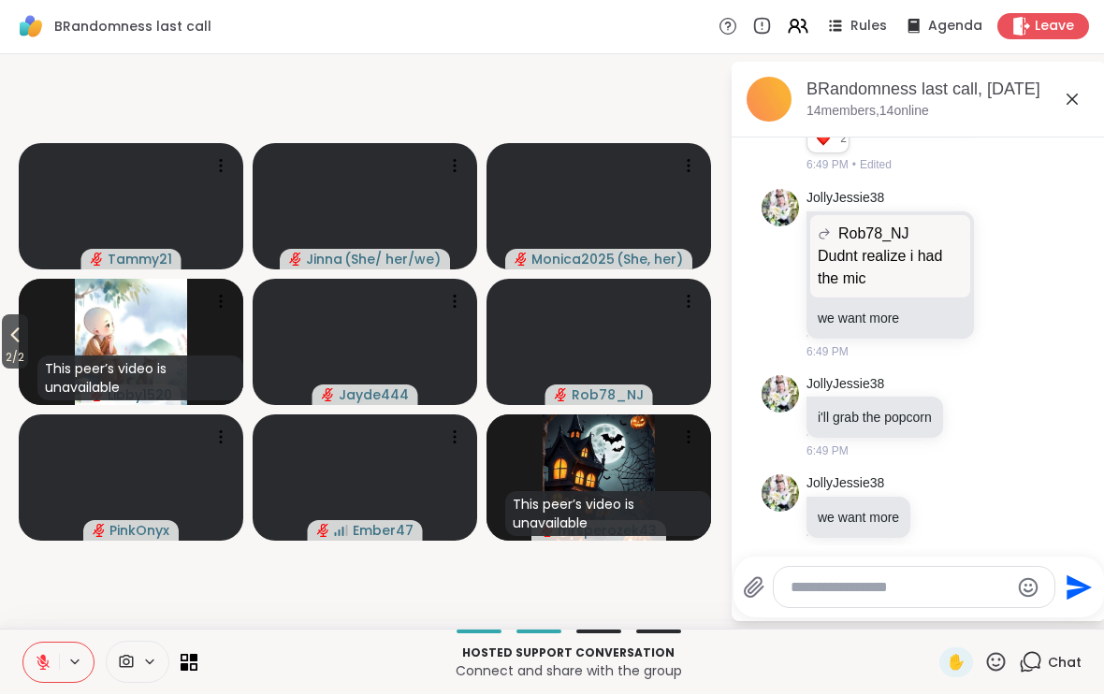
click at [11, 356] on span "2 / 2" at bounding box center [15, 358] width 26 height 22
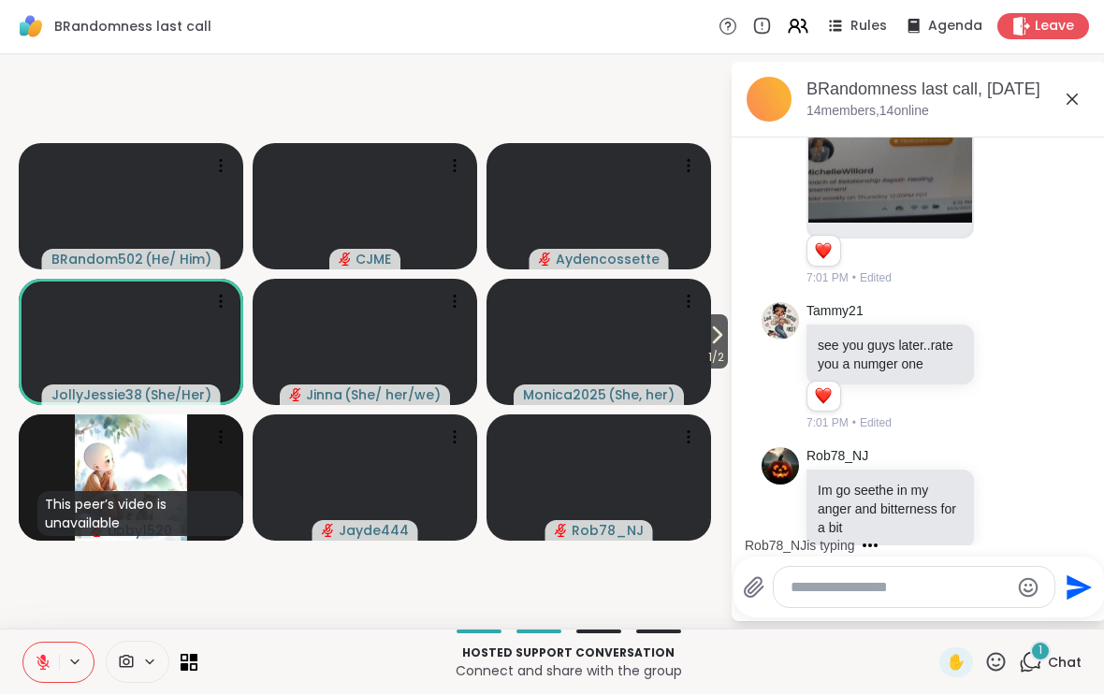
scroll to position [5830, 0]
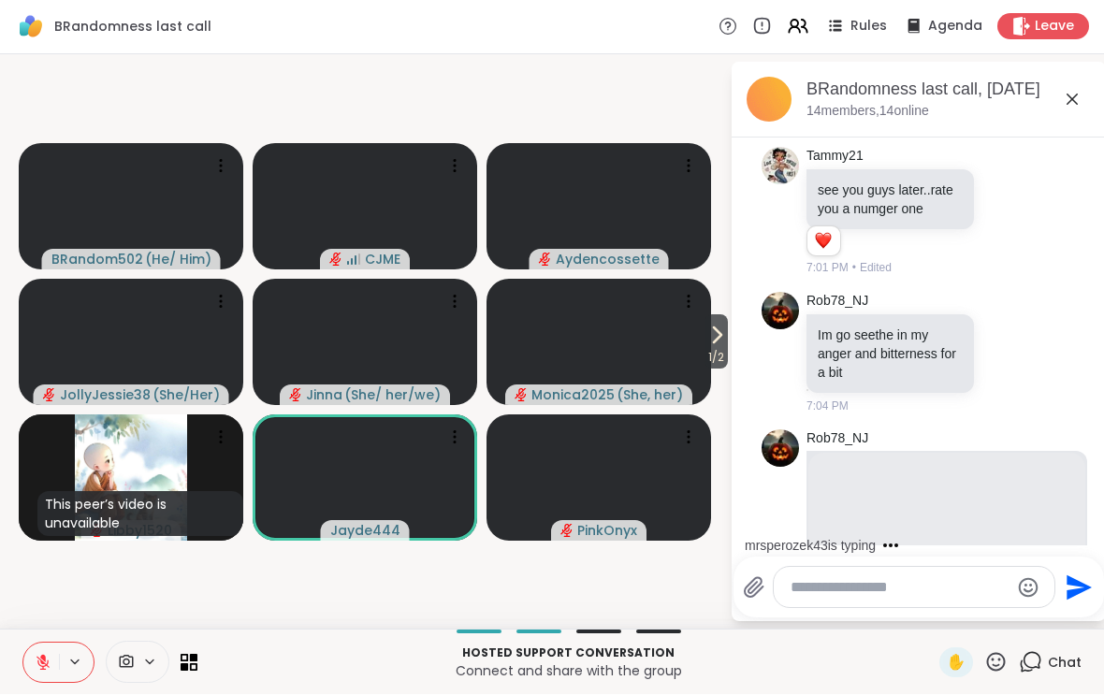
click at [13, 660] on div "Hosted support conversation Connect and share with the group ✋ Chat" at bounding box center [552, 662] width 1104 height 65
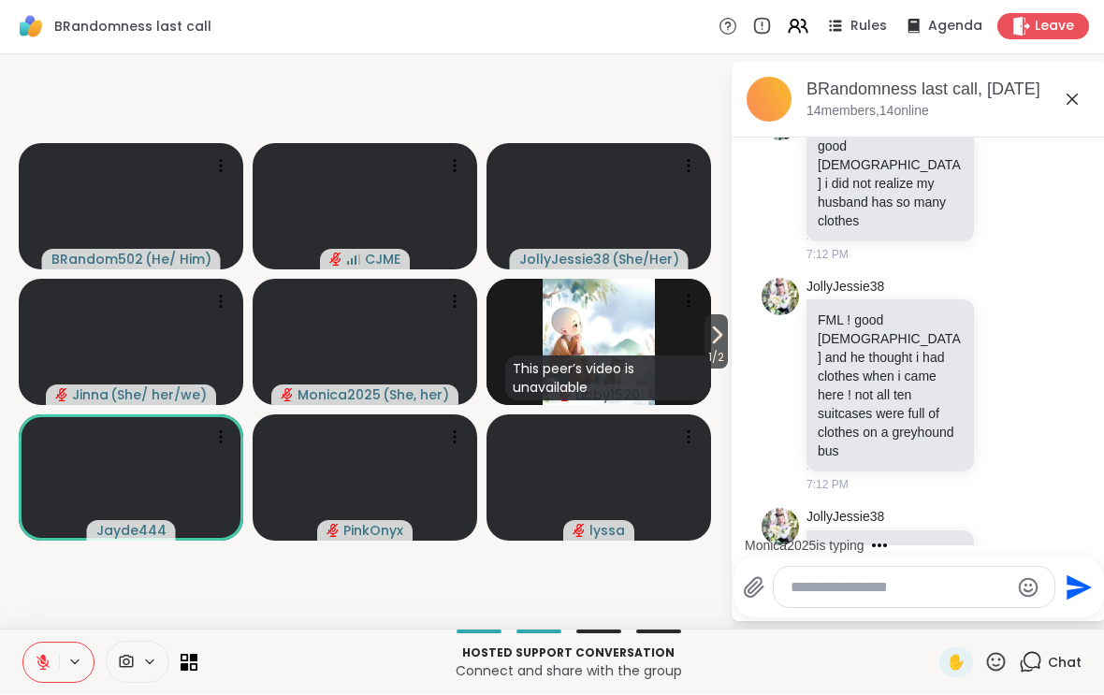
scroll to position [6834, 0]
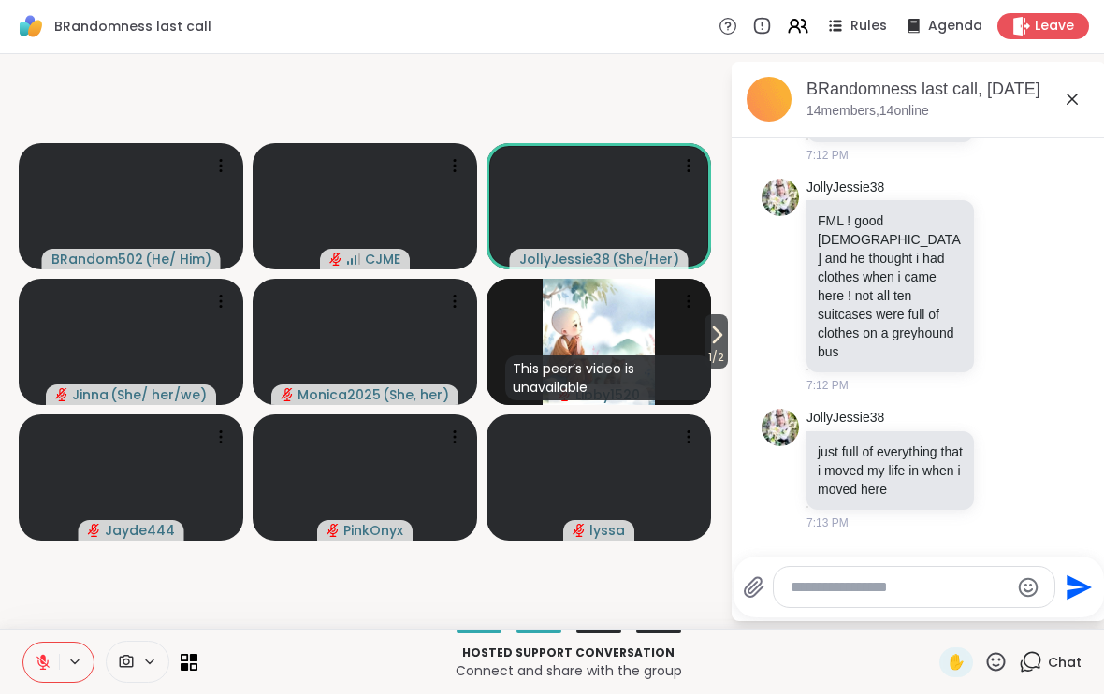
click at [1079, 99] on icon at bounding box center [1072, 100] width 22 height 22
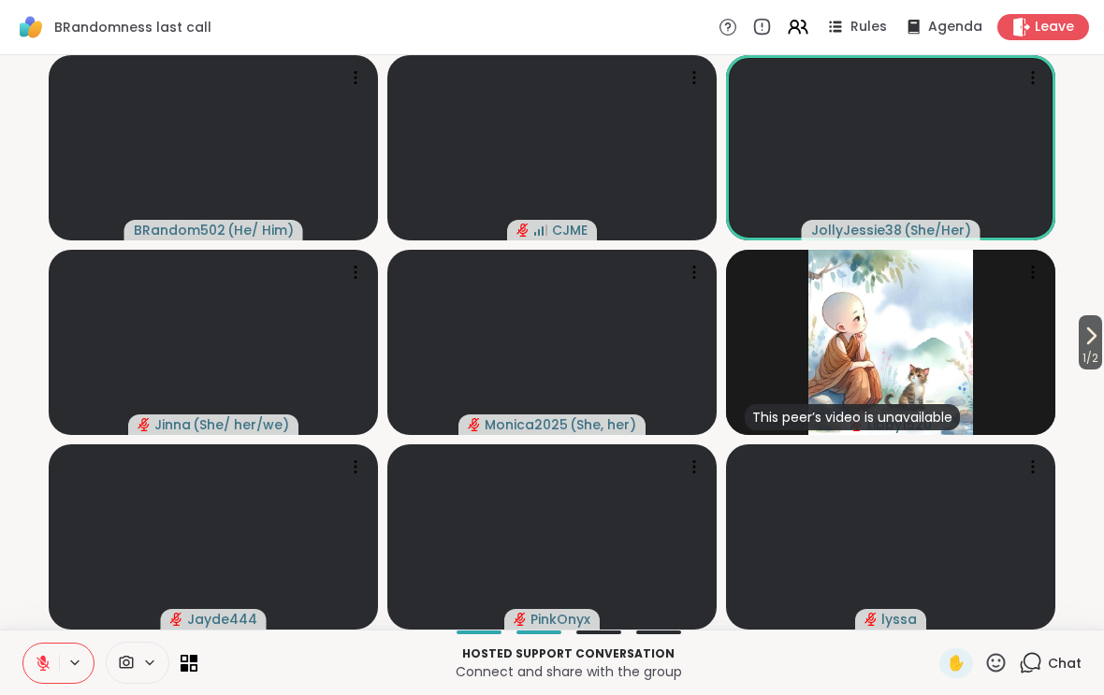
click at [1084, 349] on span "1 / 2" at bounding box center [1090, 358] width 23 height 22
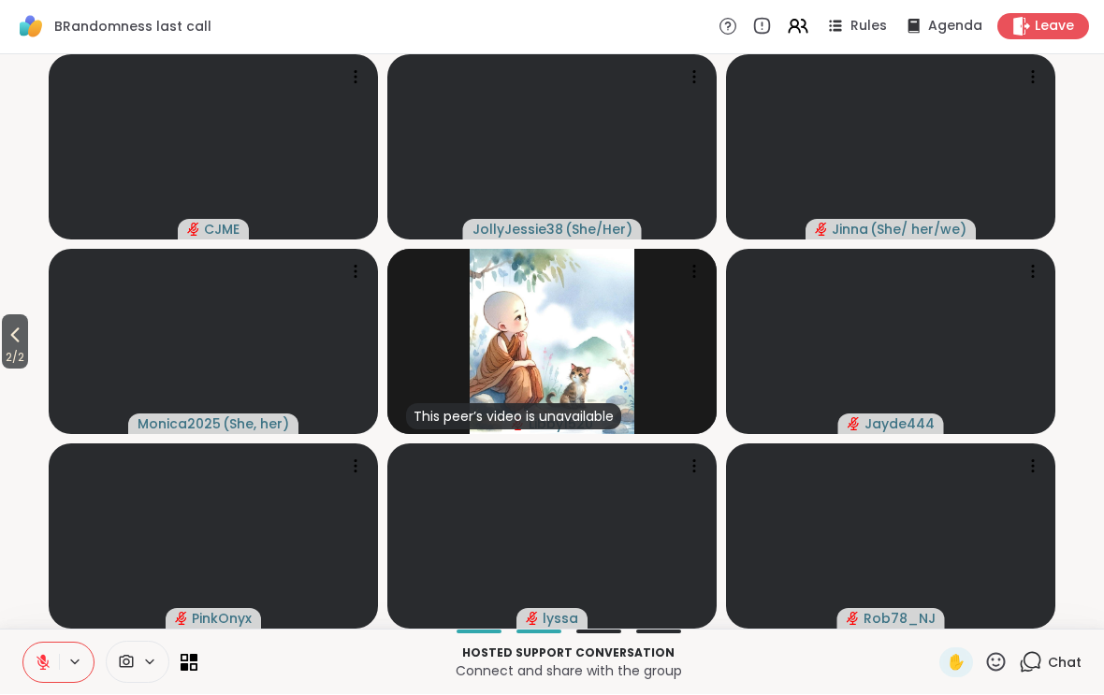
click at [1067, 36] on div "Leave" at bounding box center [1043, 27] width 92 height 26
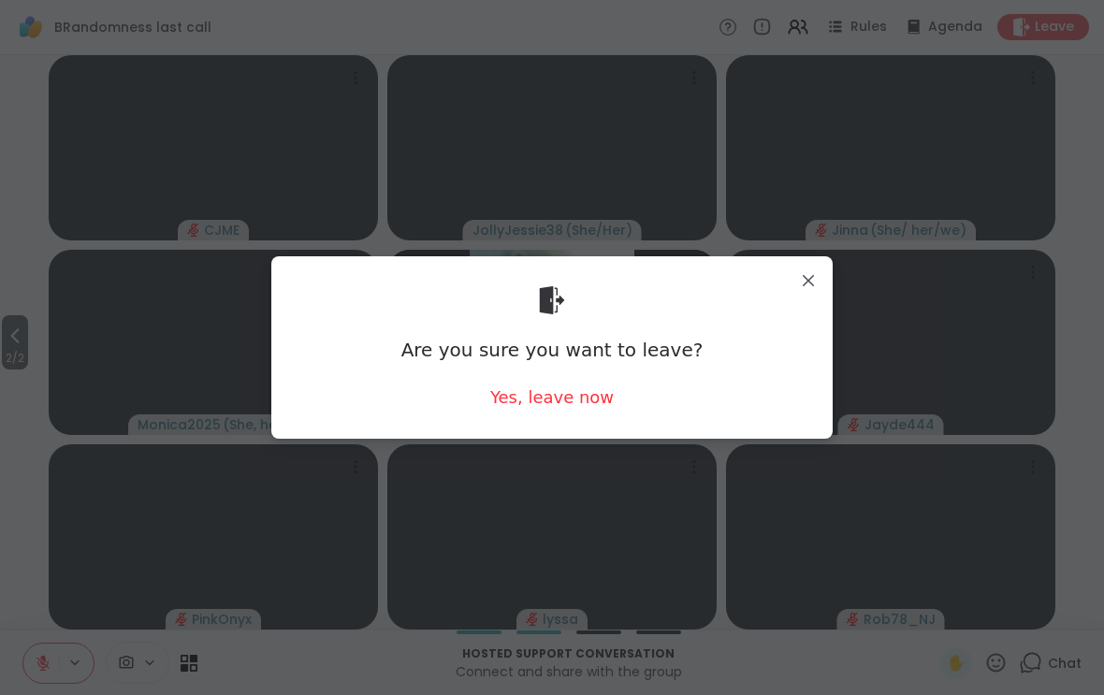
click at [586, 407] on div "Yes, leave now" at bounding box center [551, 396] width 123 height 23
